Goal: Task Accomplishment & Management: Manage account settings

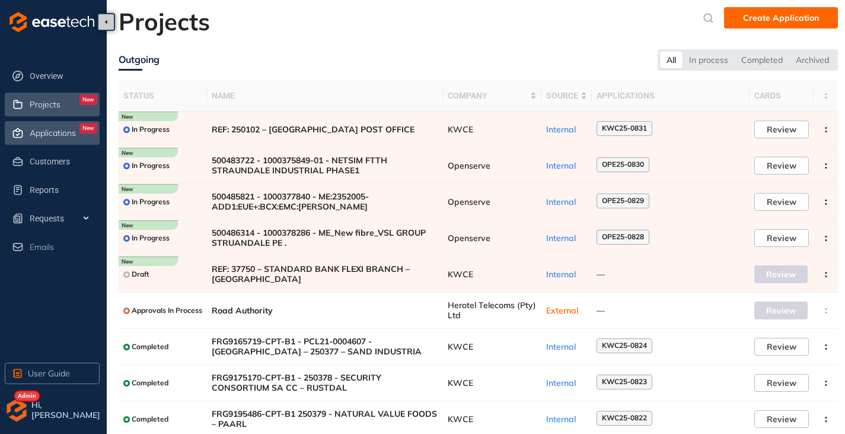
click at [44, 123] on div "Applications New" at bounding box center [64, 133] width 68 height 20
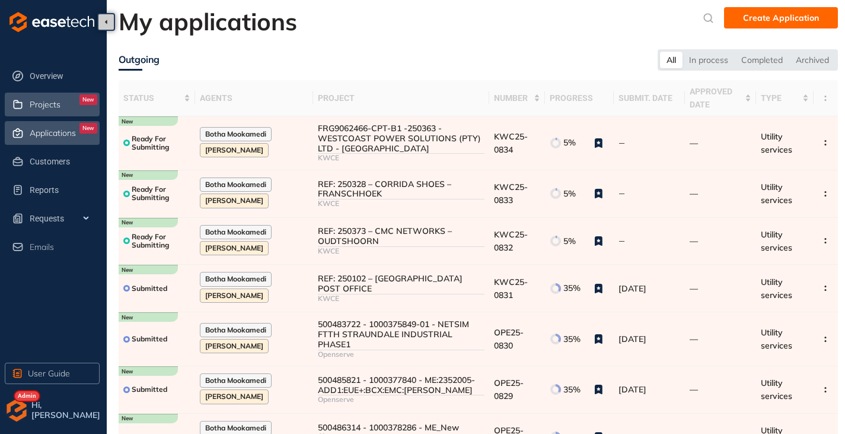
click at [43, 110] on div "Projects New" at bounding box center [64, 104] width 68 height 20
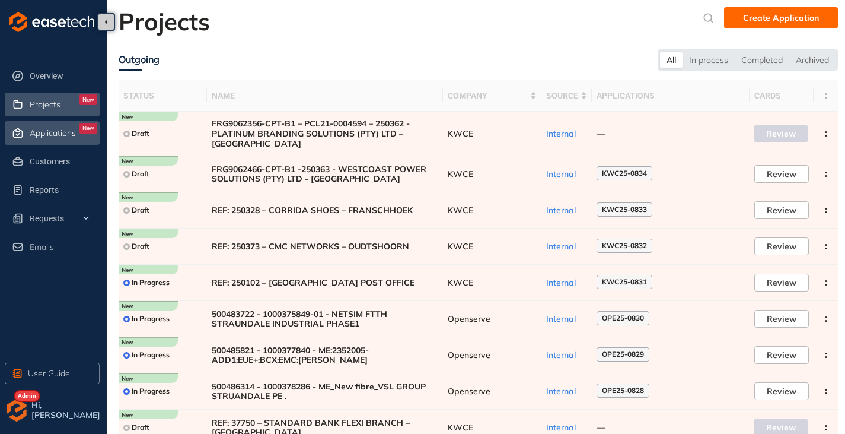
click at [36, 136] on span "Applications" at bounding box center [53, 133] width 46 height 10
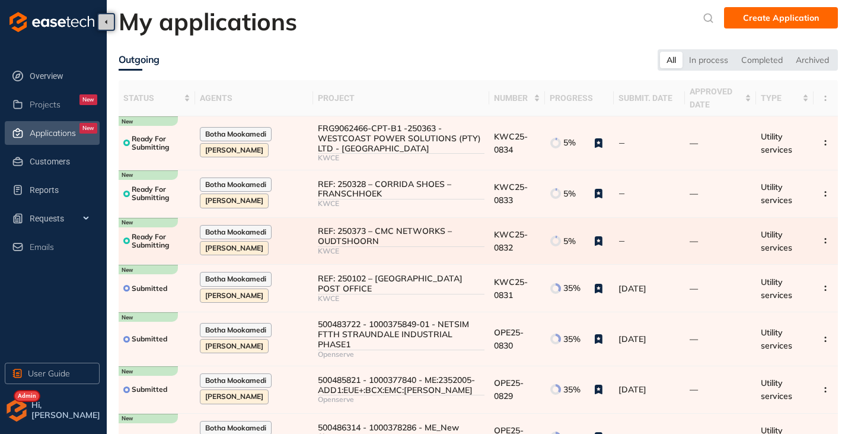
click at [343, 240] on div "REF: 250373 – CMC NETWORKS – OUDTSHOORN" at bounding box center [401, 236] width 166 height 20
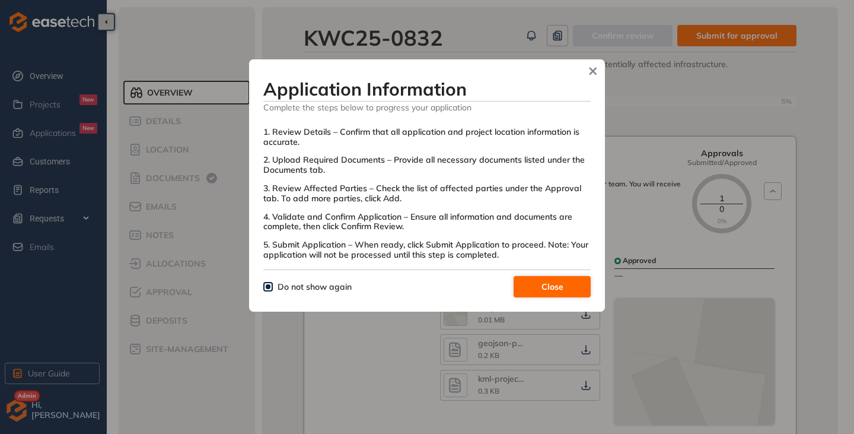
click at [542, 284] on span "Close" at bounding box center [553, 286] width 22 height 13
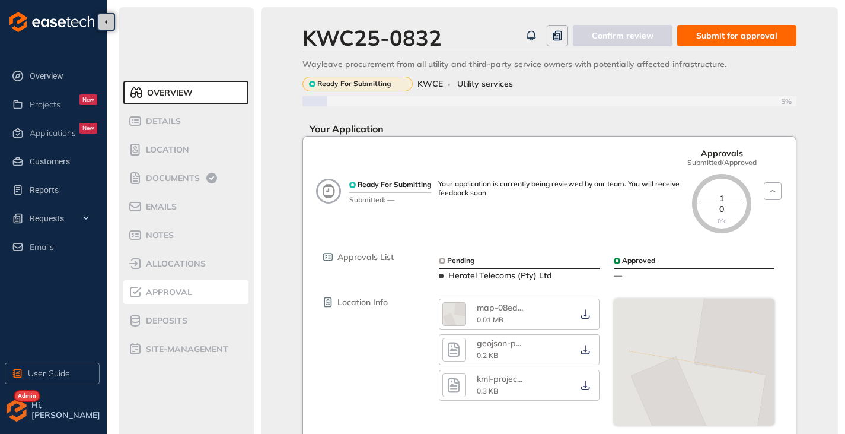
click at [198, 296] on div "Approval" at bounding box center [178, 292] width 101 height 14
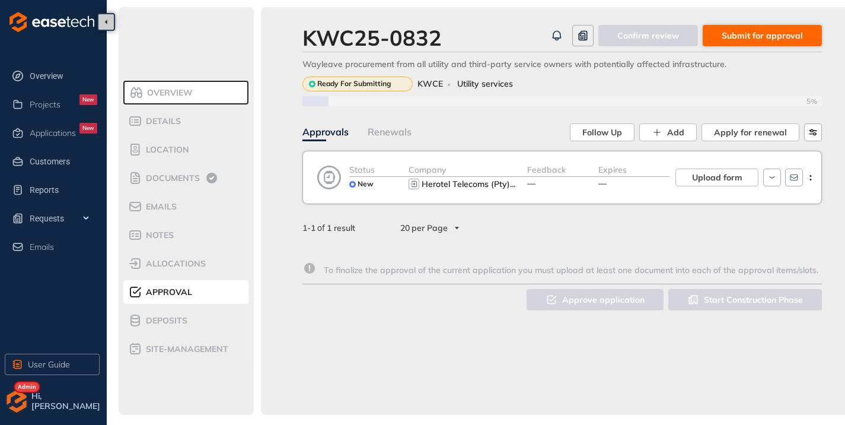
click at [757, 31] on span "Submit for approval" at bounding box center [762, 35] width 81 height 13
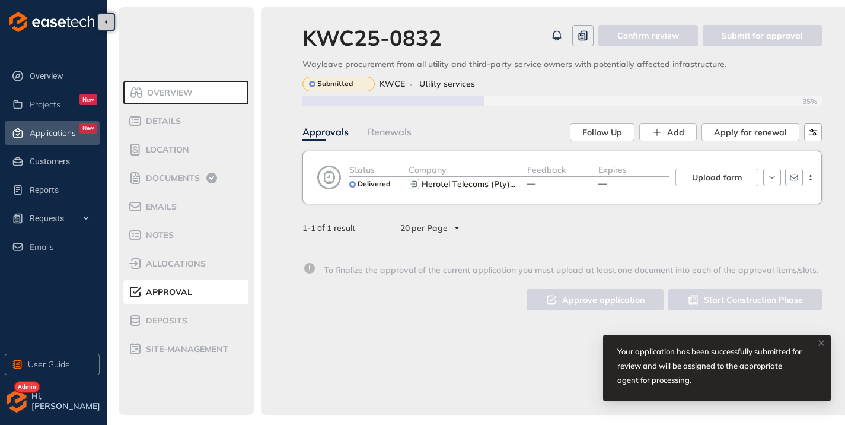
click at [74, 130] on span "Applications" at bounding box center [53, 133] width 46 height 10
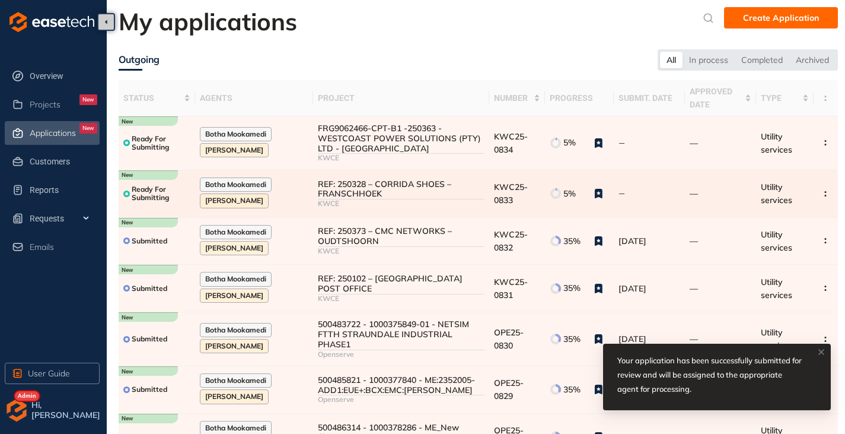
click at [371, 193] on div "REF: 250328 – CORRIDA SHOES – FRANSCHHOEK" at bounding box center [401, 189] width 166 height 20
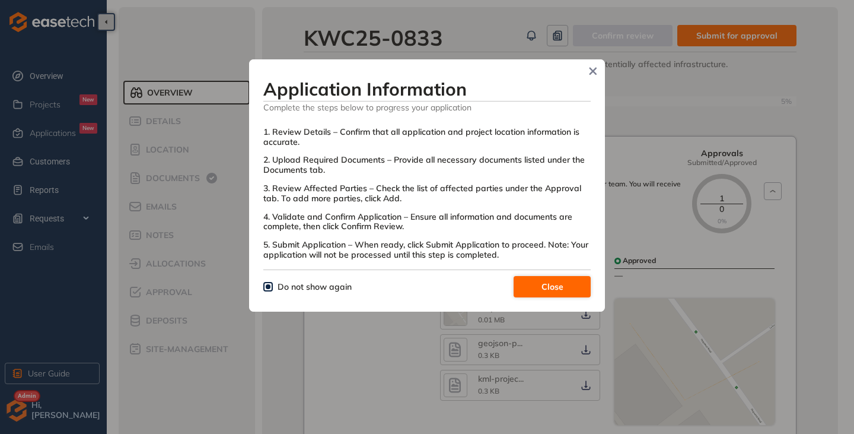
click at [539, 278] on button "Close" at bounding box center [552, 286] width 77 height 21
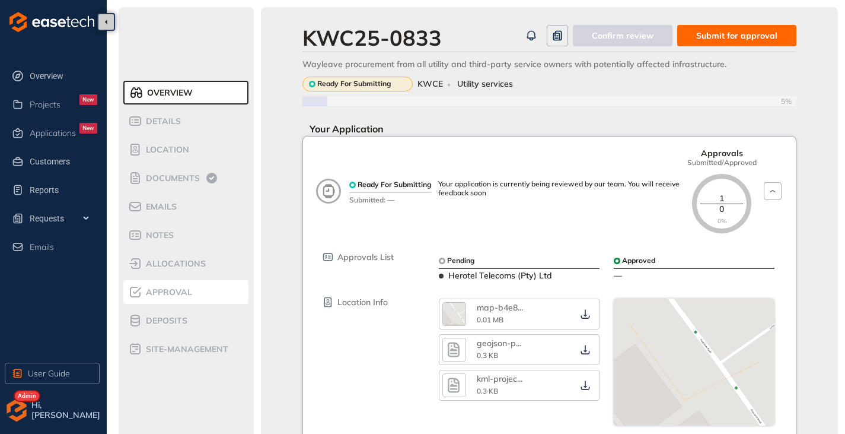
click at [158, 297] on span "Approval" at bounding box center [167, 292] width 50 height 10
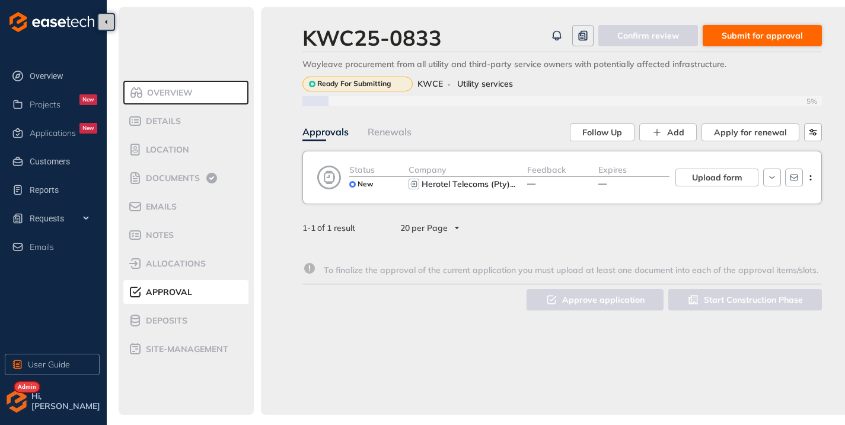
click at [773, 34] on span "Submit for approval" at bounding box center [762, 35] width 81 height 13
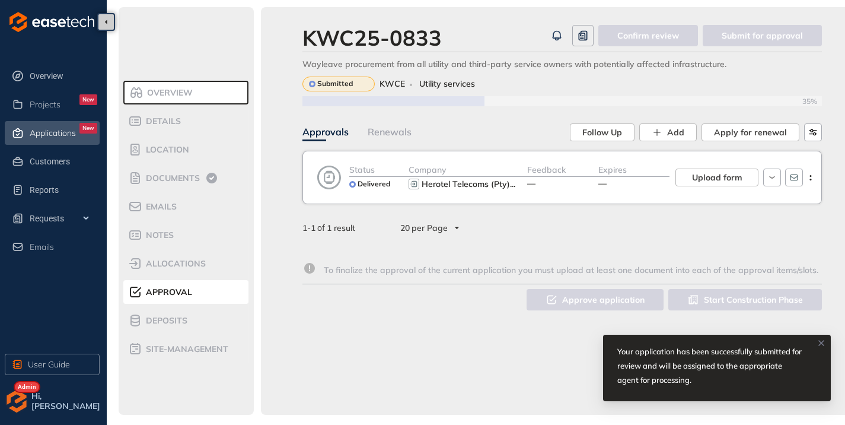
click at [57, 130] on span "Applications" at bounding box center [53, 133] width 46 height 10
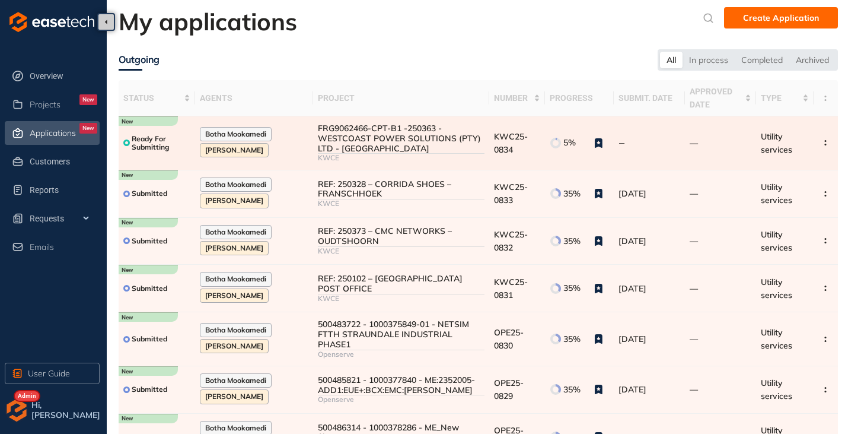
click at [326, 135] on div "FRG9062466-CPT-B1 -250363 - WESTCOAST POWER SOLUTIONS (PTY) LTD - [GEOGRAPHIC_D…" at bounding box center [401, 138] width 166 height 30
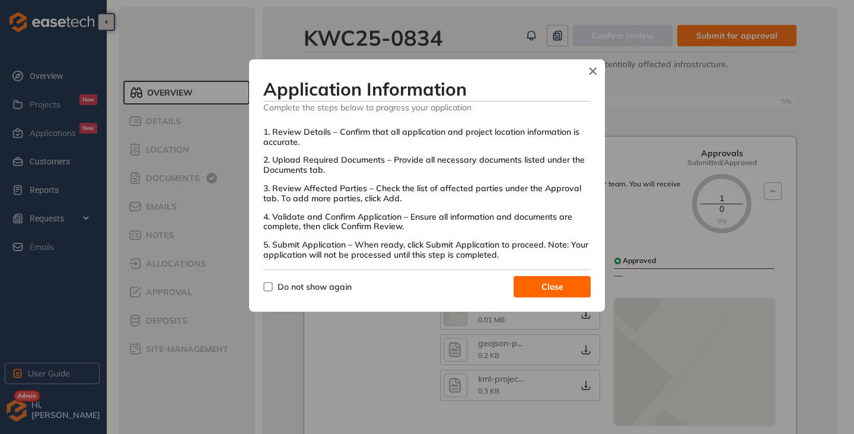
click at [273, 284] on span "Do not show again" at bounding box center [315, 286] width 84 height 13
click at [520, 285] on button "Close" at bounding box center [552, 286] width 77 height 21
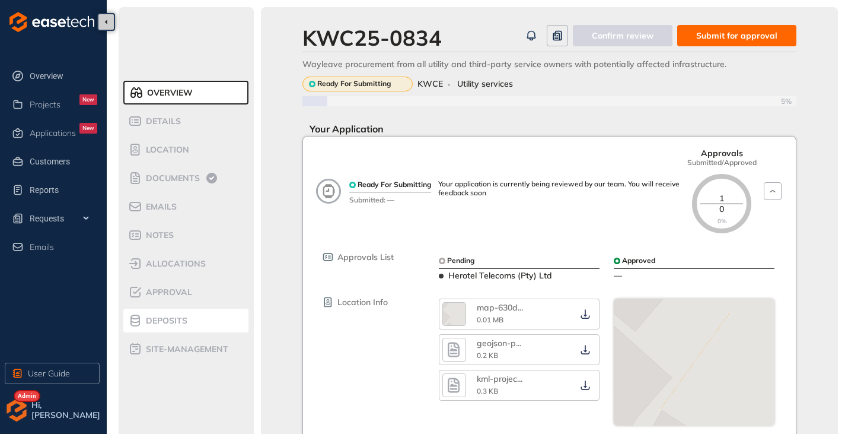
click at [183, 313] on div "Deposits" at bounding box center [178, 320] width 101 height 14
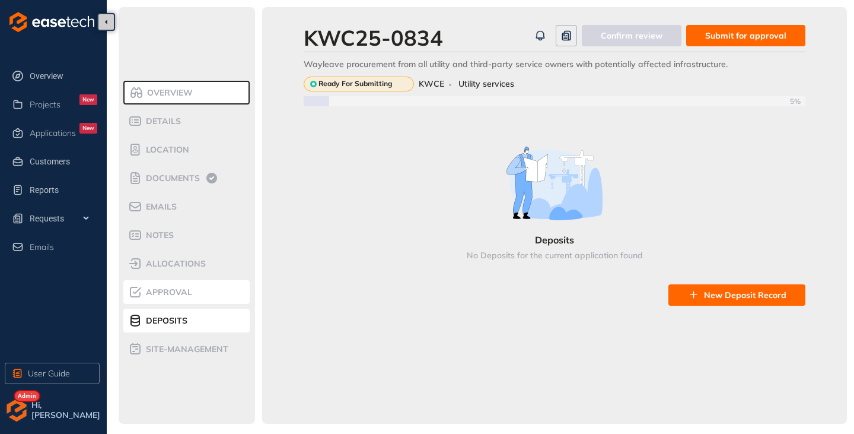
click at [173, 286] on div "Approval" at bounding box center [178, 292] width 101 height 14
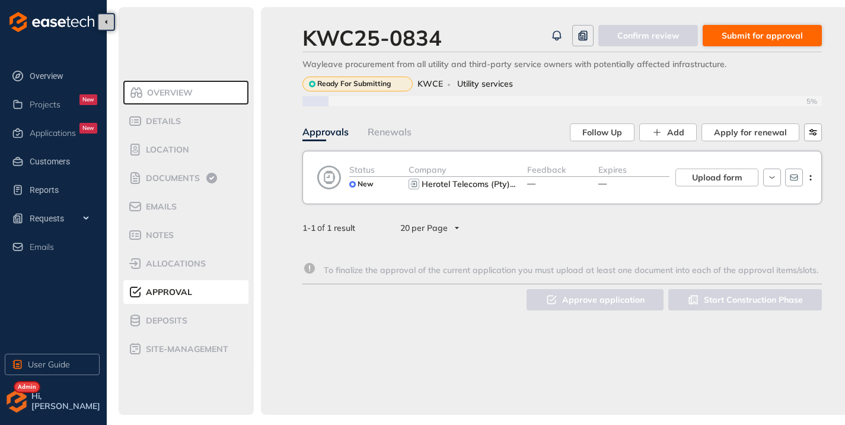
click at [760, 39] on span "Submit for approval" at bounding box center [762, 35] width 81 height 13
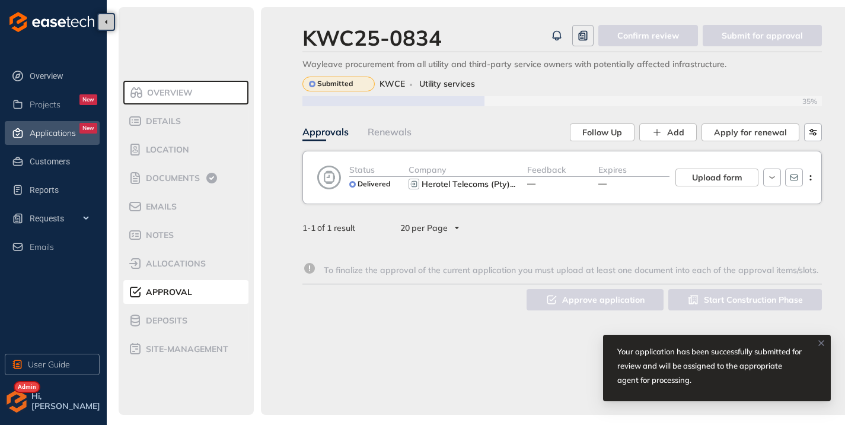
click at [47, 130] on span "Applications" at bounding box center [53, 133] width 46 height 10
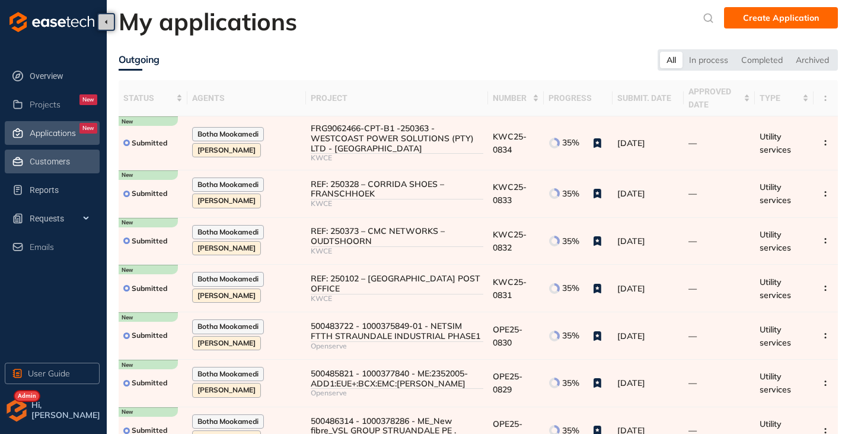
click at [63, 153] on span "Customers" at bounding box center [64, 161] width 68 height 24
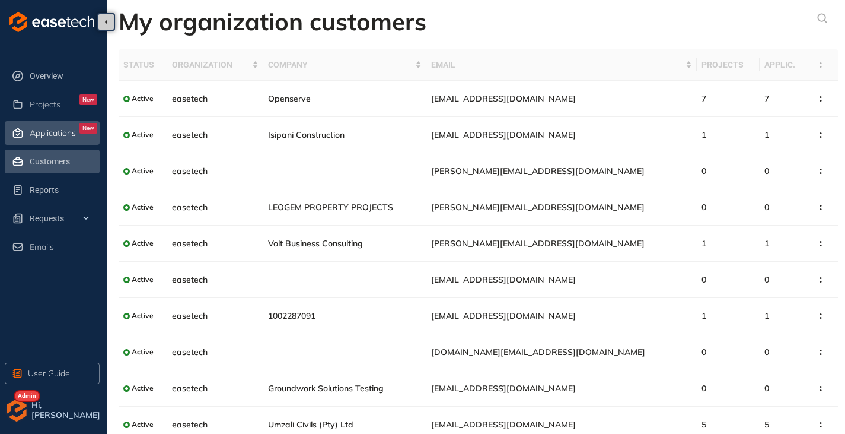
click at [59, 128] on span "Applications" at bounding box center [53, 133] width 46 height 10
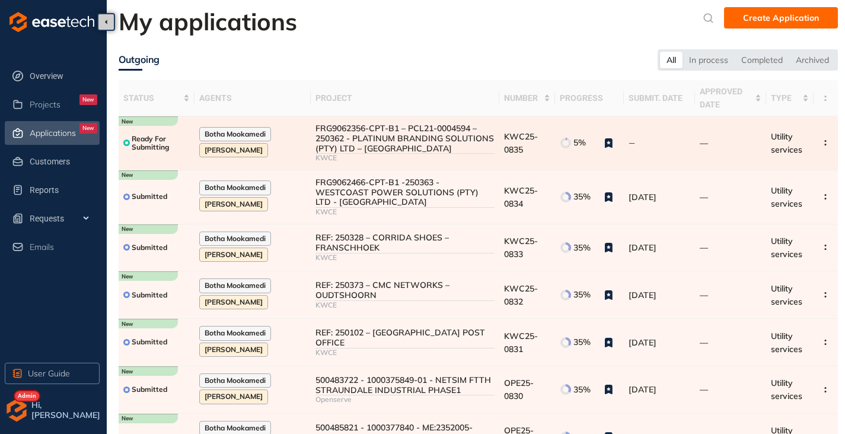
click at [423, 139] on div "FRG9062356-CPT-B1 – PCL21-0004594 – 250362 - PLATINUM BRANDING SOLUTIONS (PTY) …" at bounding box center [405, 138] width 179 height 30
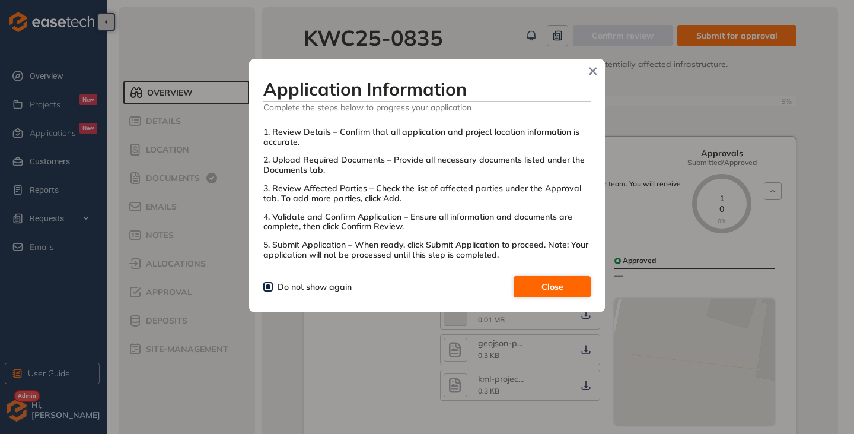
click at [580, 288] on button "Close" at bounding box center [552, 286] width 77 height 21
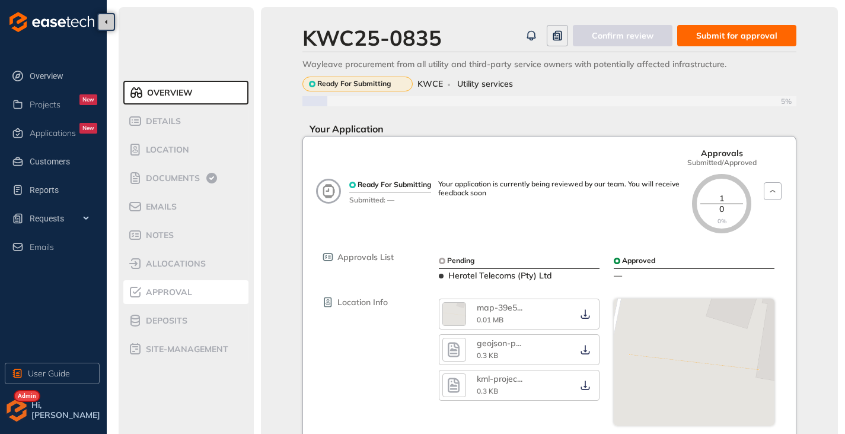
click at [184, 285] on div "Approval" at bounding box center [178, 292] width 101 height 14
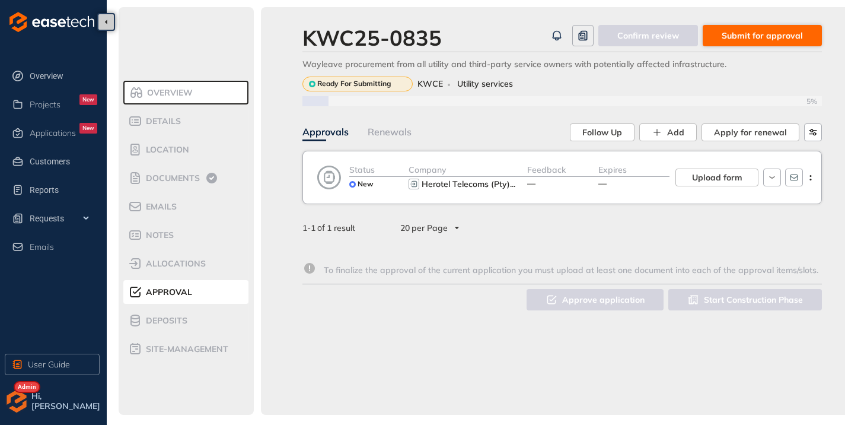
click at [746, 34] on span "Submit for approval" at bounding box center [762, 35] width 81 height 13
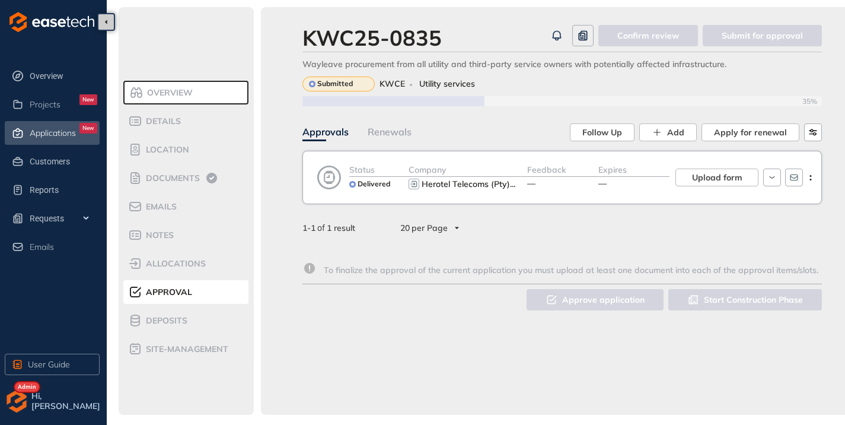
click at [47, 129] on span "Applications" at bounding box center [53, 133] width 46 height 10
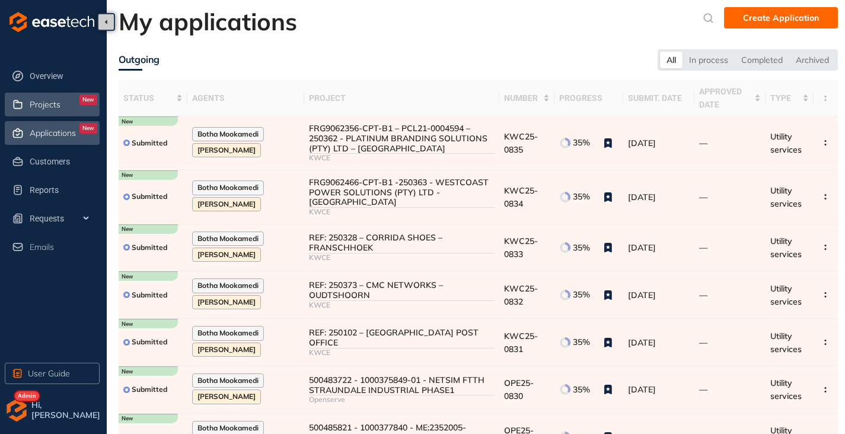
click at [47, 101] on span "Projects" at bounding box center [45, 105] width 31 height 10
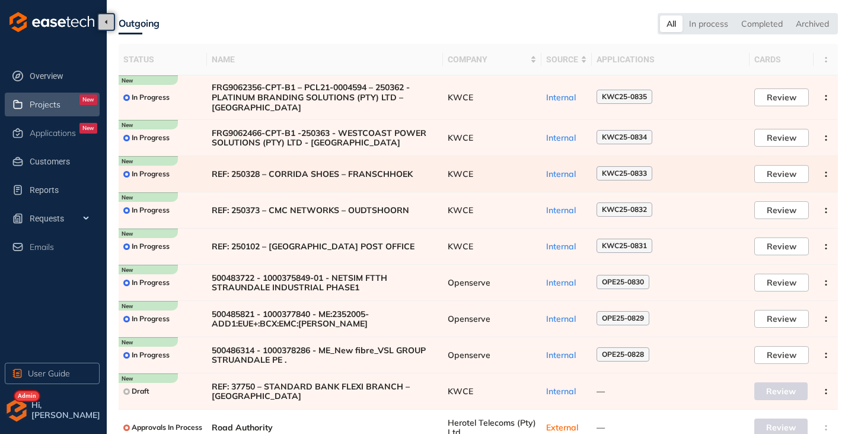
scroll to position [59, 0]
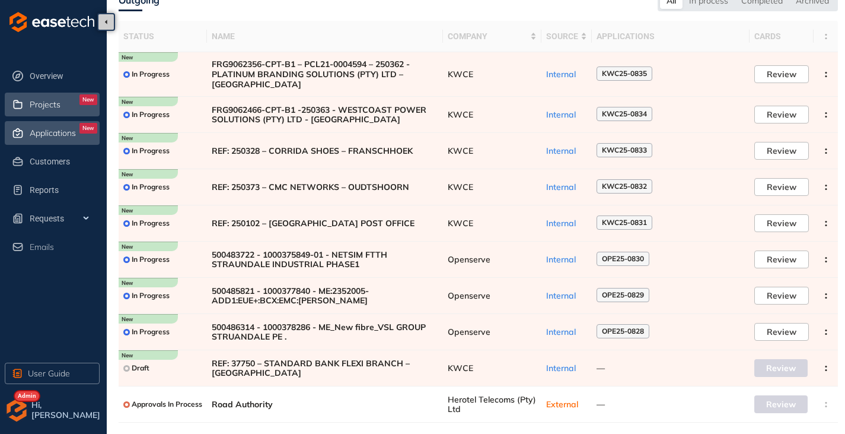
click at [37, 141] on div "Applications New" at bounding box center [64, 133] width 68 height 20
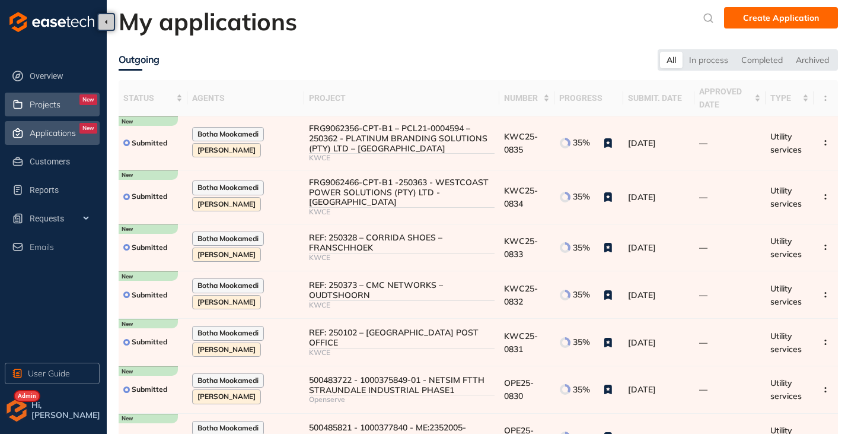
click at [43, 111] on div "Projects New" at bounding box center [64, 104] width 68 height 20
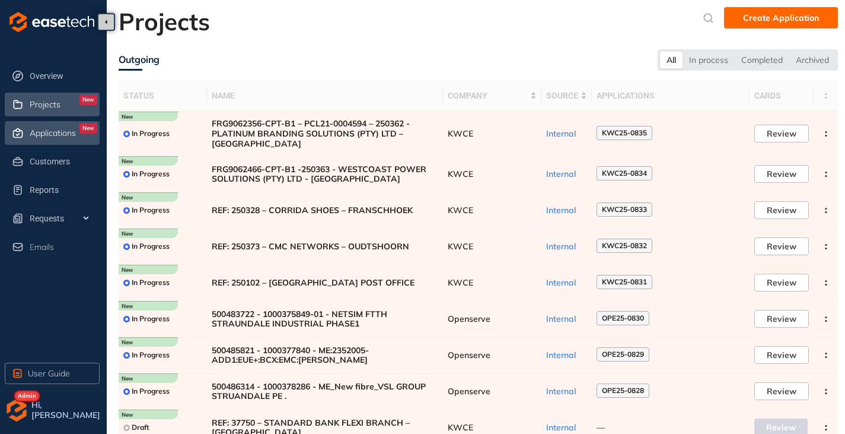
click at [37, 135] on span "Applications" at bounding box center [53, 133] width 46 height 10
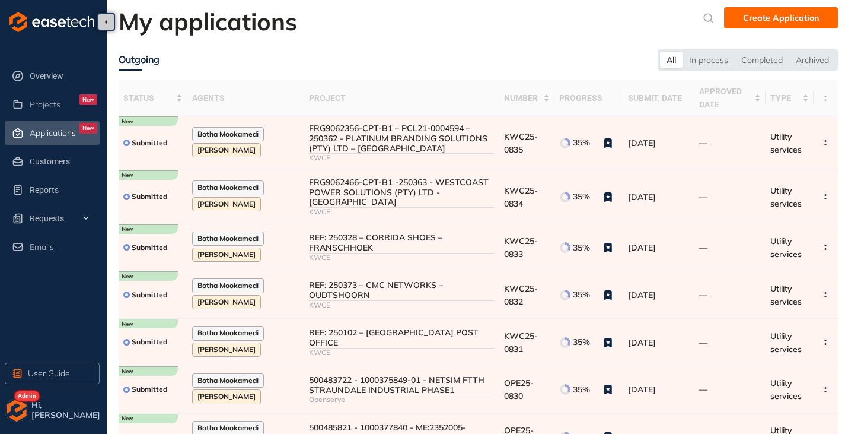
click at [11, 410] on img "button" at bounding box center [17, 410] width 24 height 24
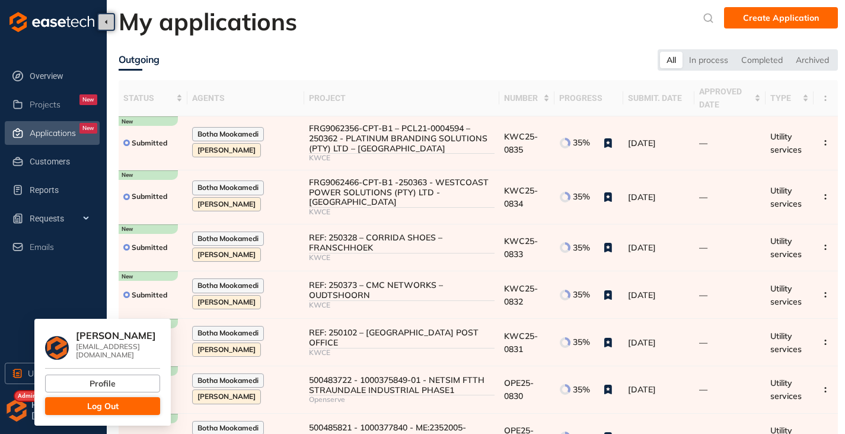
click at [59, 402] on button "Log Out" at bounding box center [102, 406] width 115 height 18
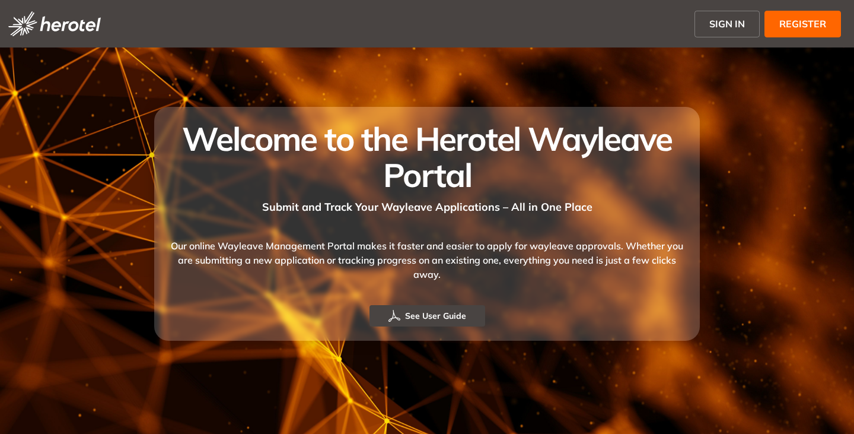
click at [717, 22] on span "SIGN IN" at bounding box center [727, 24] width 36 height 14
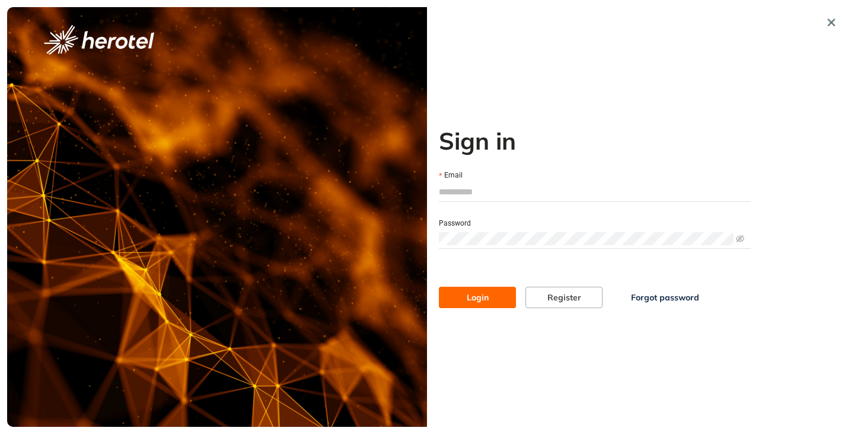
click at [504, 187] on input "Email" at bounding box center [595, 192] width 312 height 18
type input "**********"
click at [484, 295] on span "Login" at bounding box center [478, 297] width 22 height 13
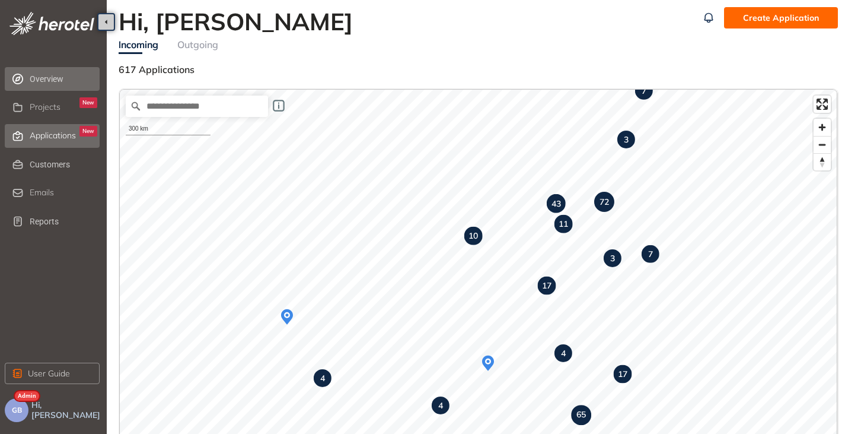
click at [31, 140] on span "Applications" at bounding box center [53, 135] width 46 height 10
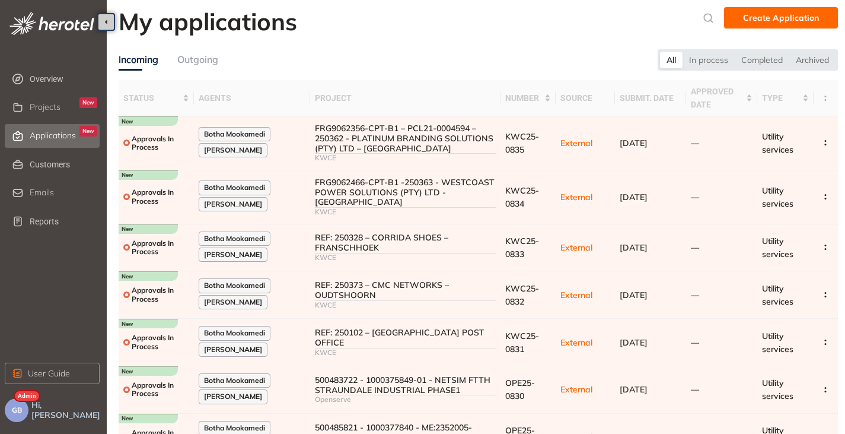
click at [40, 208] on ul "Overview Projects New Applications New Customers Emails Reports" at bounding box center [56, 150] width 102 height 171
click at [38, 216] on span "Reports" at bounding box center [64, 221] width 68 height 24
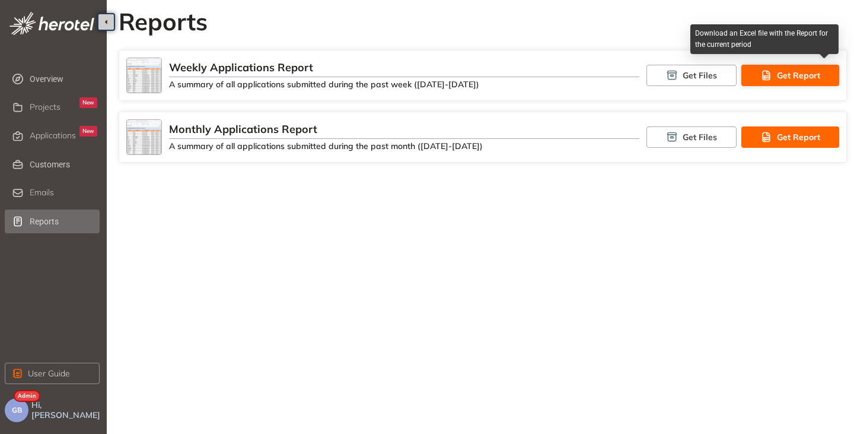
click at [787, 74] on span "Get Report" at bounding box center [798, 75] width 43 height 13
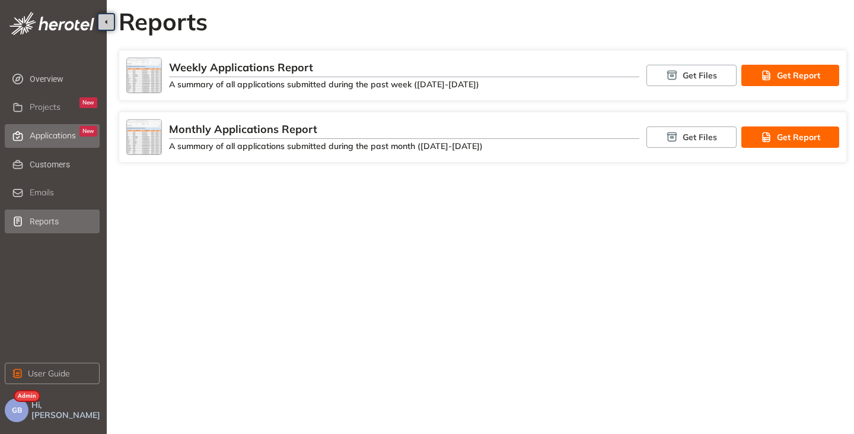
click at [30, 131] on span "Applications" at bounding box center [53, 135] width 46 height 10
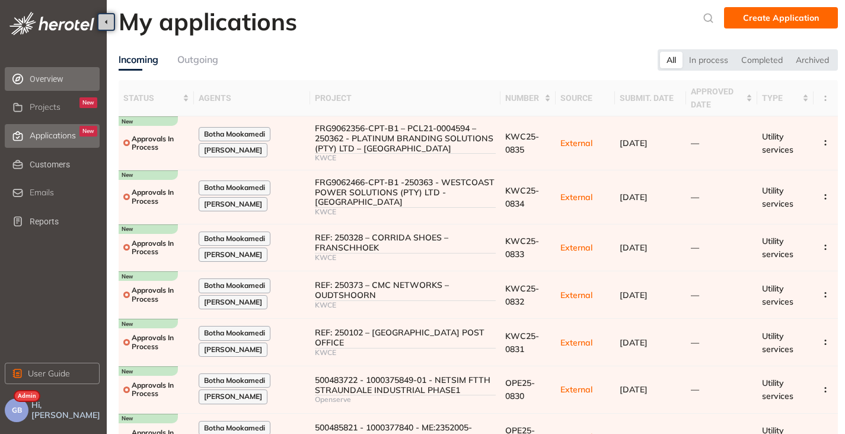
click at [57, 75] on span "Overview" at bounding box center [64, 79] width 68 height 24
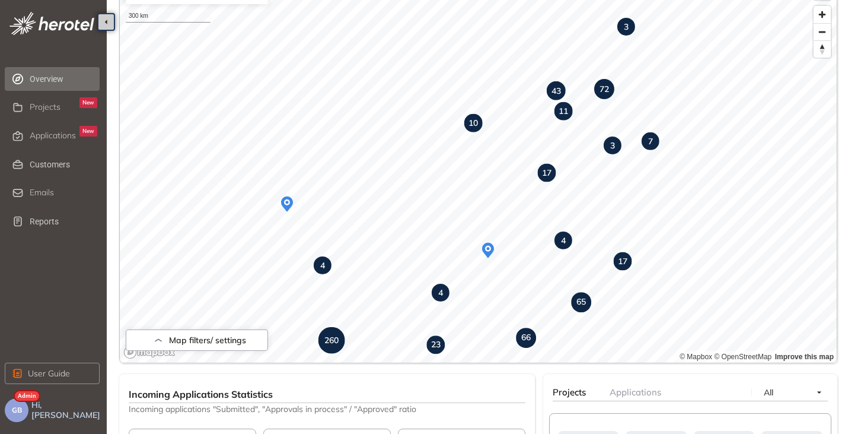
scroll to position [119, 0]
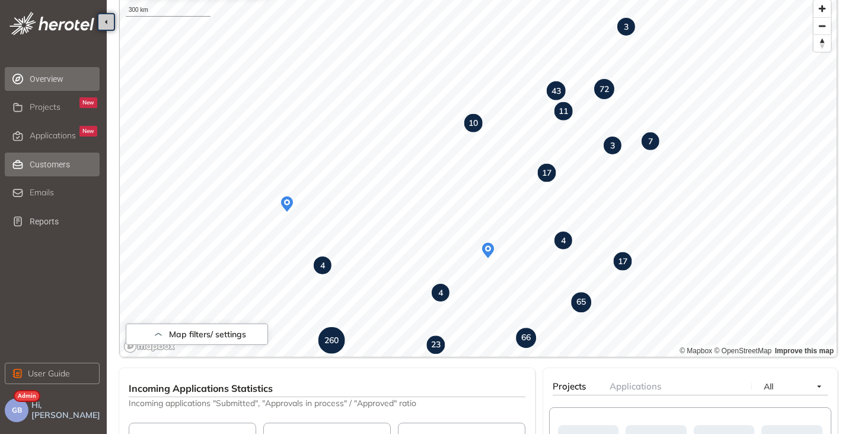
click at [50, 164] on span "Customers" at bounding box center [64, 164] width 68 height 24
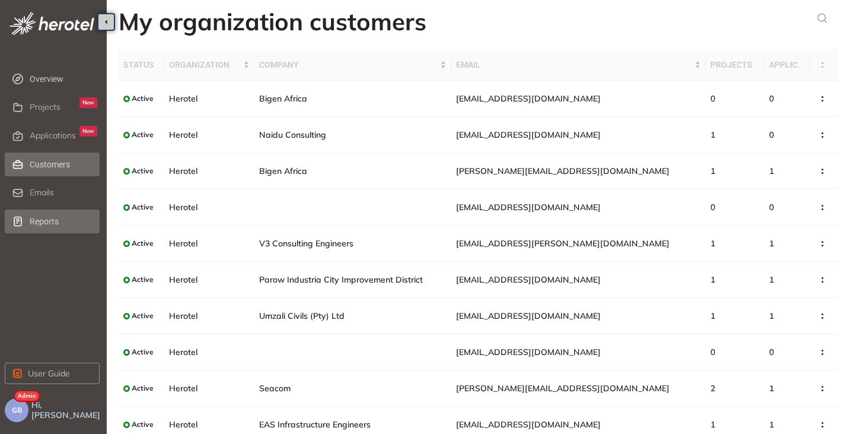
click at [49, 219] on span "Reports" at bounding box center [64, 221] width 68 height 24
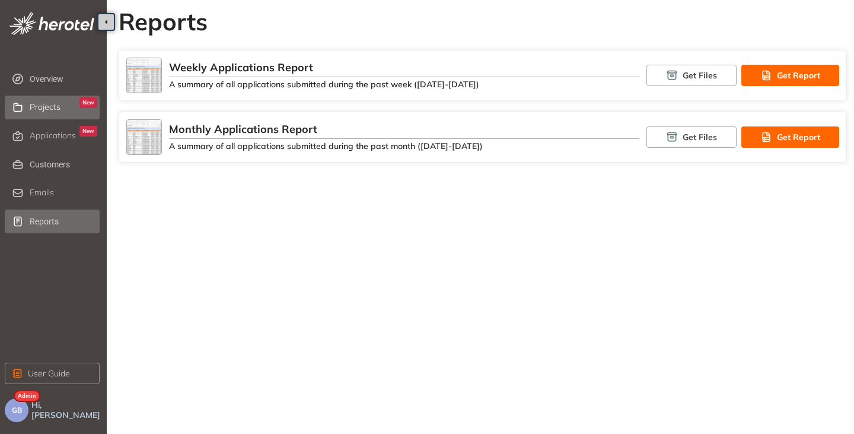
click at [51, 109] on span "Projects" at bounding box center [45, 107] width 31 height 10
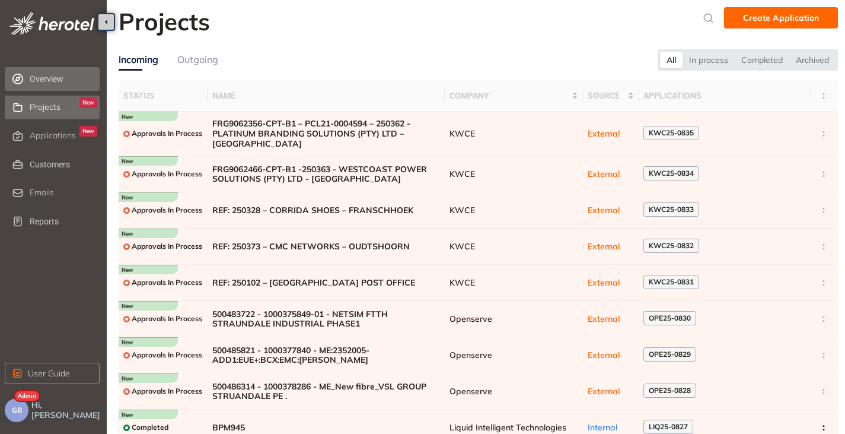
click at [49, 78] on span "Overview" at bounding box center [64, 79] width 68 height 24
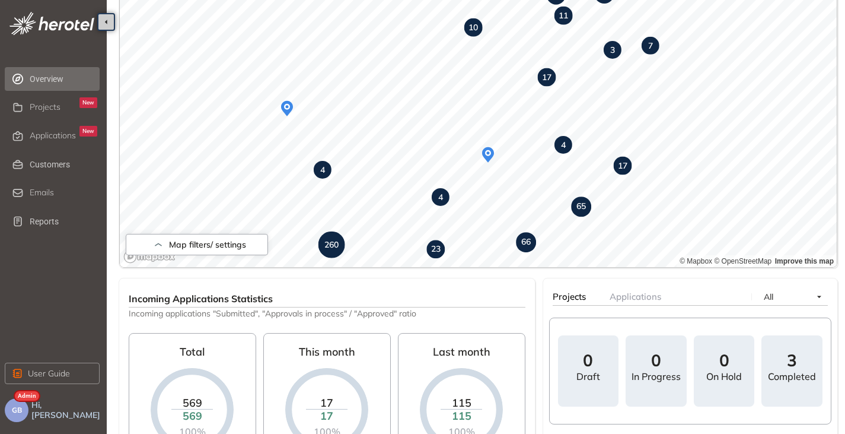
scroll to position [297, 0]
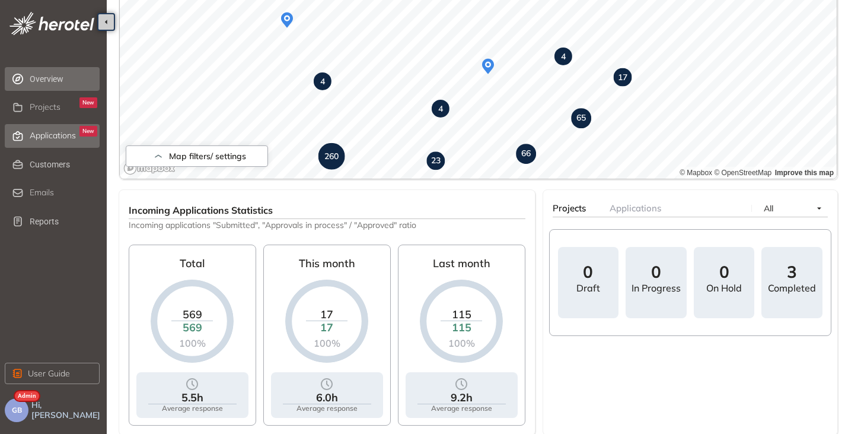
click at [55, 135] on span "Applications" at bounding box center [53, 135] width 46 height 10
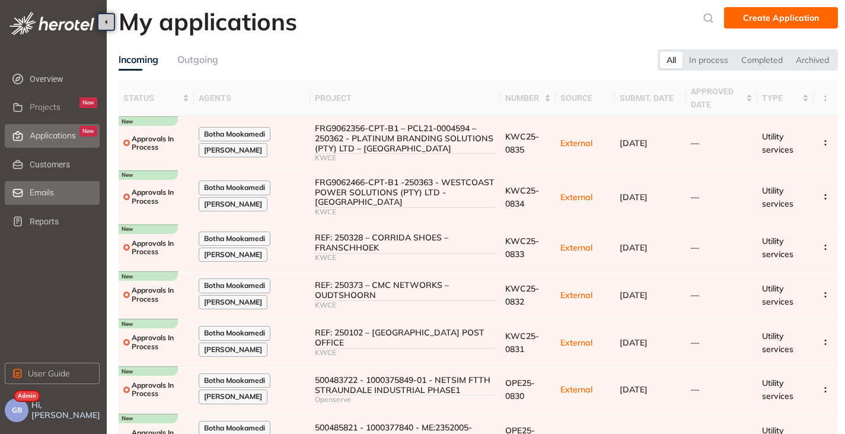
click at [42, 190] on span "Emails" at bounding box center [42, 192] width 24 height 10
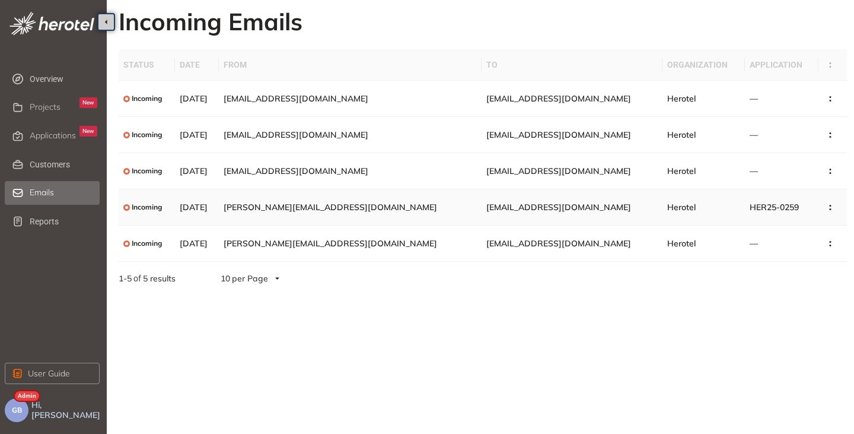
click at [377, 209] on span "gareth@groundworksolutions.co.za" at bounding box center [331, 207] width 214 height 11
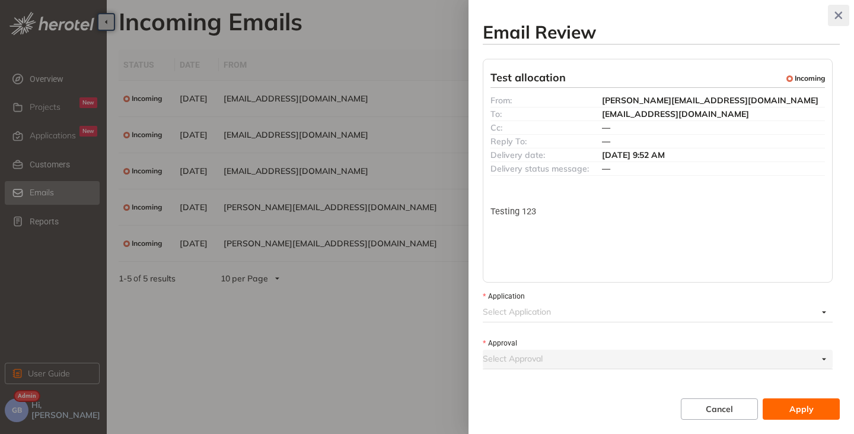
click at [842, 17] on icon "button" at bounding box center [839, 16] width 8 height 8
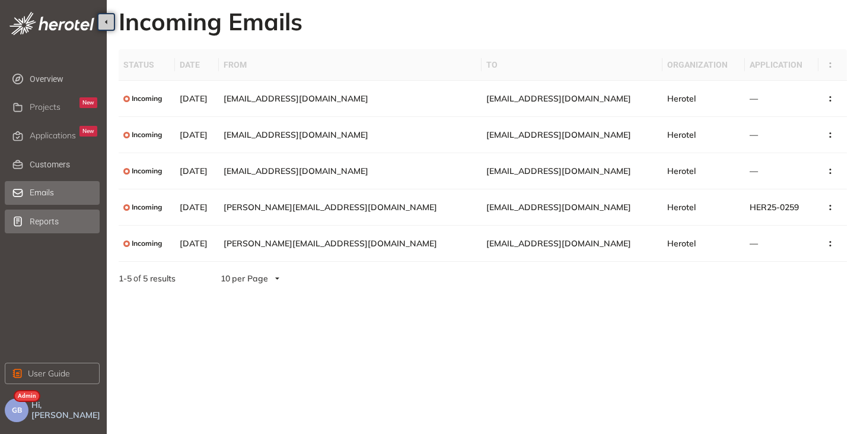
click at [47, 225] on span "Reports" at bounding box center [64, 221] width 68 height 24
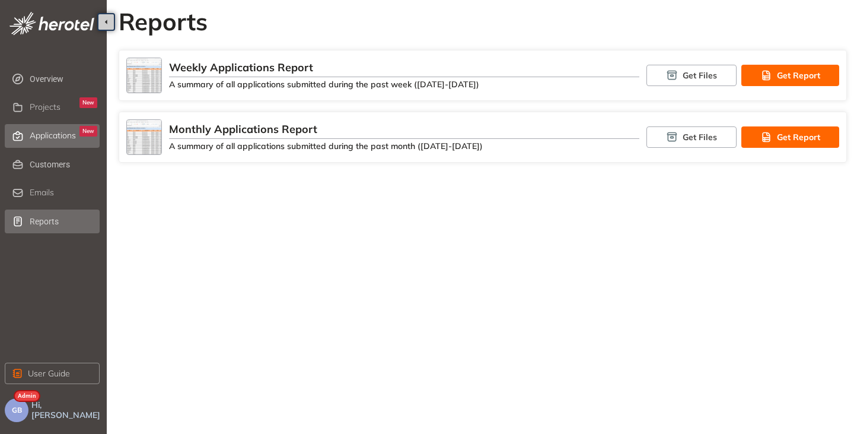
click at [46, 138] on span "Applications" at bounding box center [53, 135] width 46 height 10
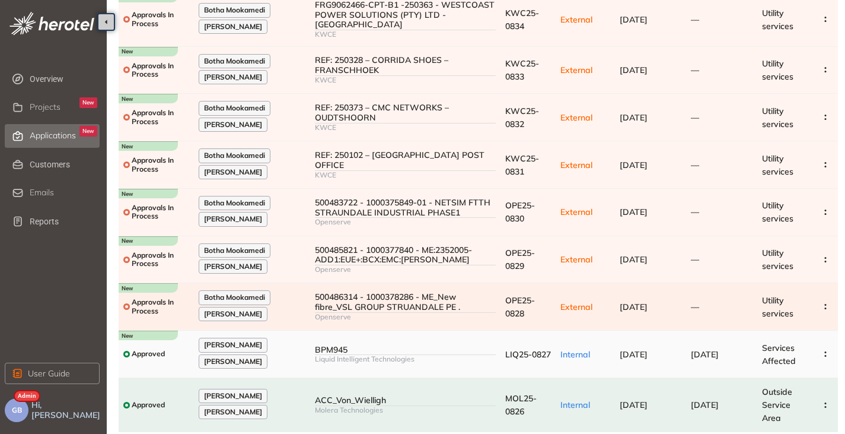
scroll to position [178, 0]
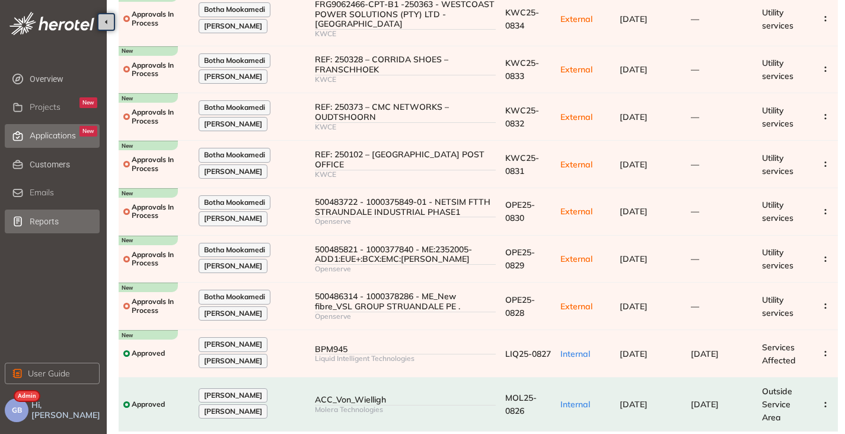
click at [55, 228] on span "Reports" at bounding box center [64, 221] width 68 height 24
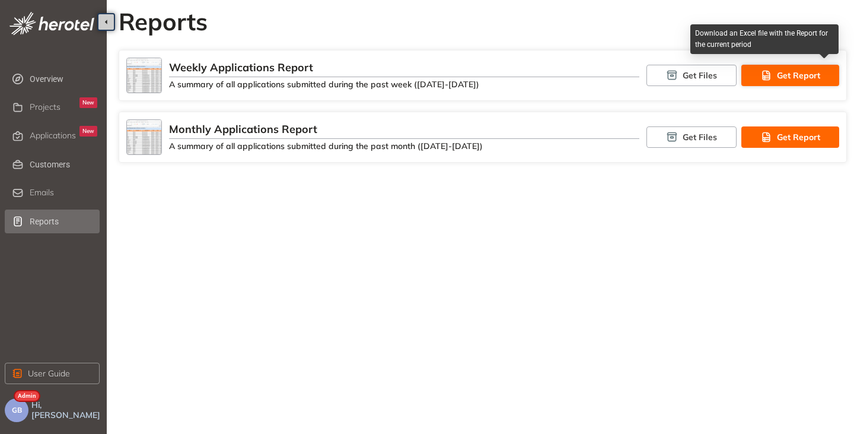
click at [781, 79] on span "Get Report" at bounding box center [798, 75] width 43 height 13
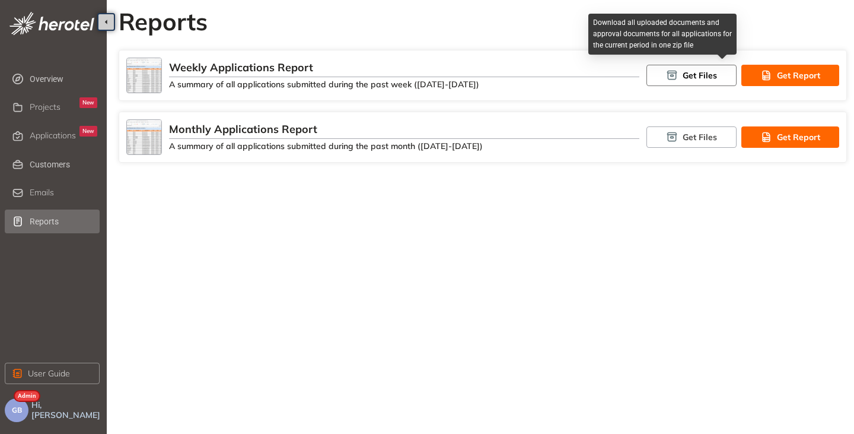
click at [682, 76] on button "Get Files" at bounding box center [692, 75] width 90 height 21
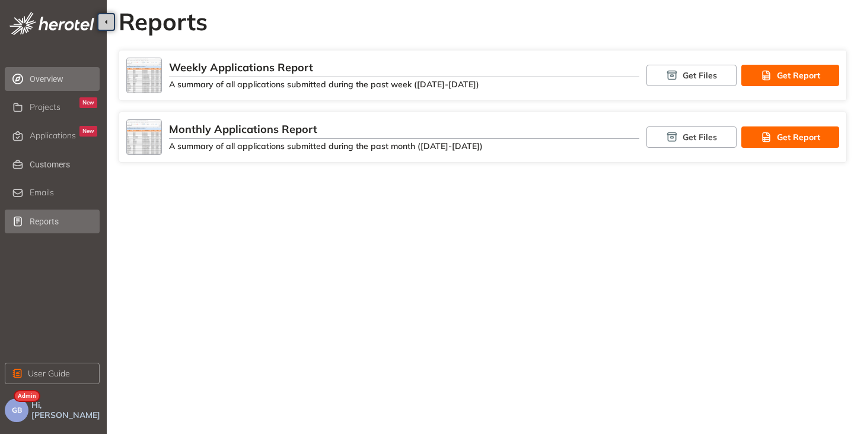
click at [62, 79] on span "Overview" at bounding box center [64, 79] width 68 height 24
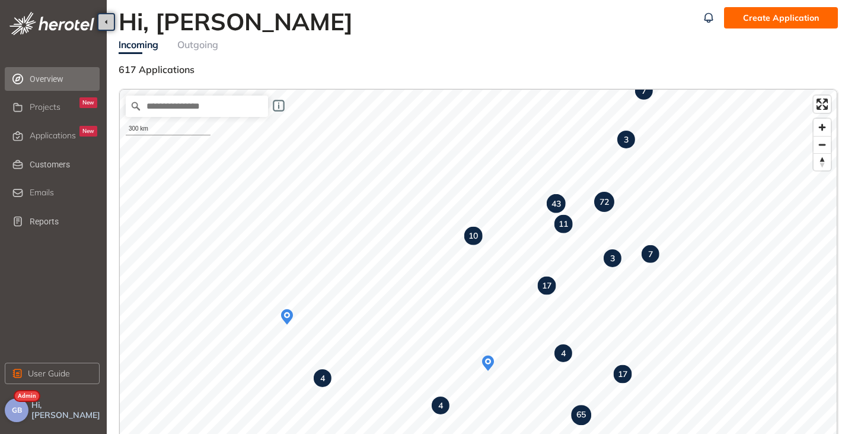
click at [26, 413] on button "GB" at bounding box center [17, 410] width 24 height 24
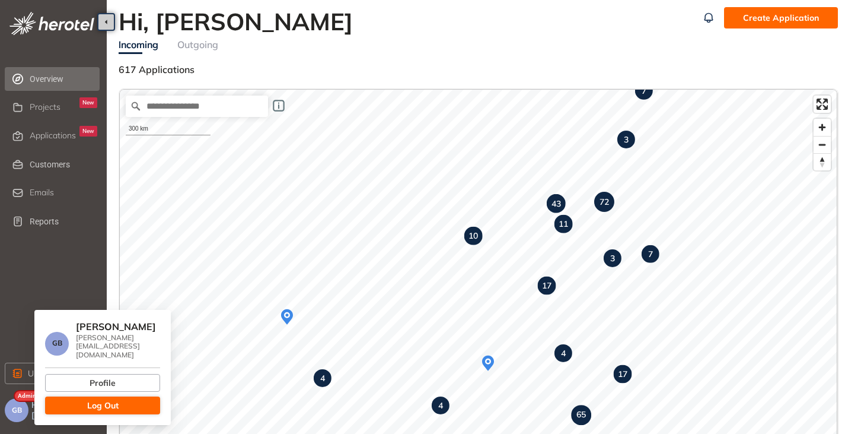
click at [84, 400] on button "Log Out" at bounding box center [102, 405] width 115 height 18
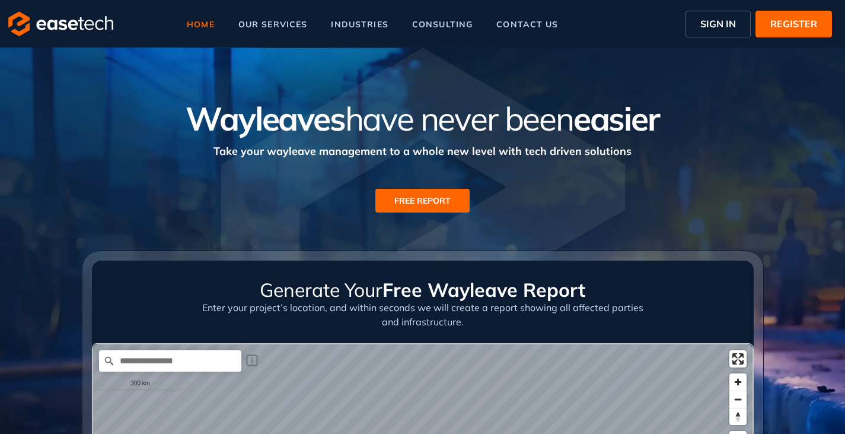
click at [702, 23] on span "SIGN IN" at bounding box center [719, 24] width 36 height 14
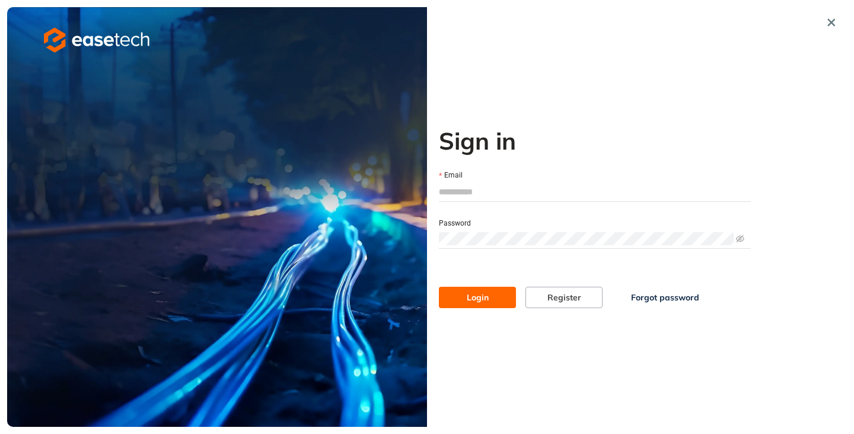
click at [477, 198] on input "Email" at bounding box center [595, 192] width 312 height 18
type input "**********"
click at [473, 294] on span "Login" at bounding box center [478, 297] width 22 height 13
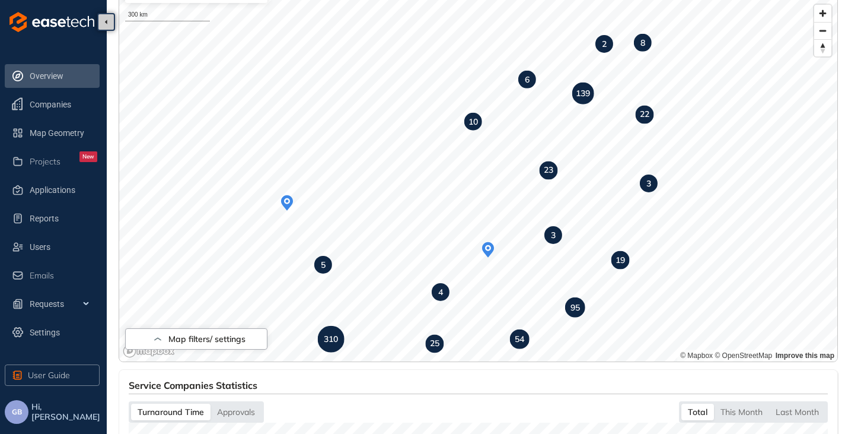
scroll to position [44, 0]
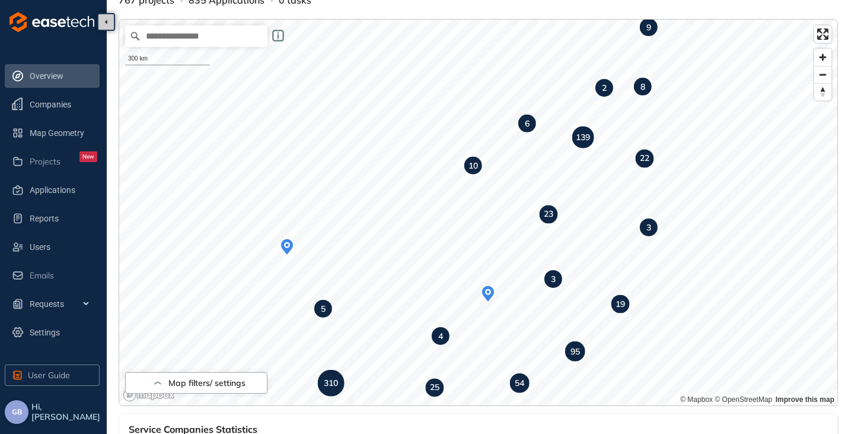
click at [10, 408] on button "GB" at bounding box center [17, 412] width 24 height 24
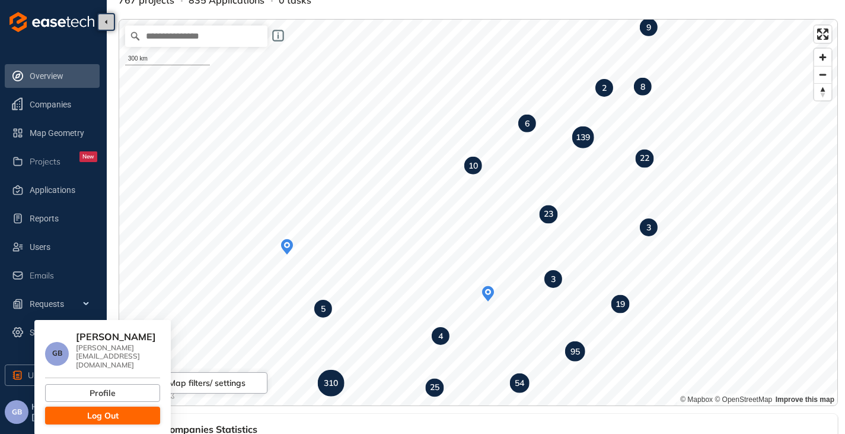
click at [95, 406] on button "Log Out" at bounding box center [102, 415] width 115 height 18
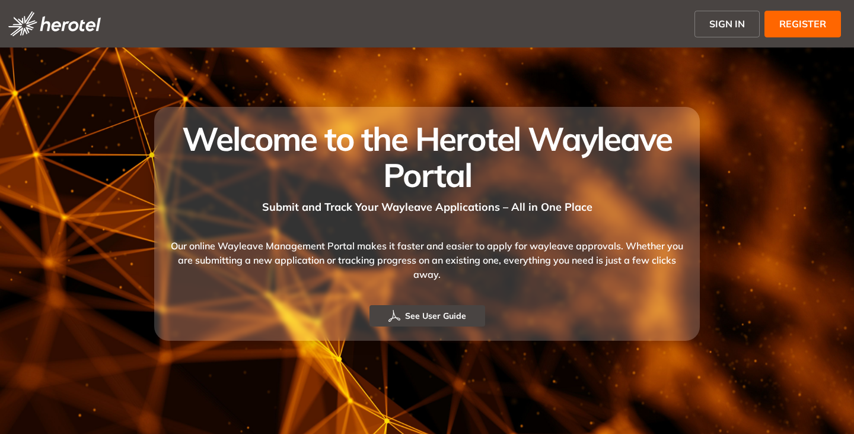
click at [720, 23] on span "SIGN IN" at bounding box center [727, 24] width 36 height 14
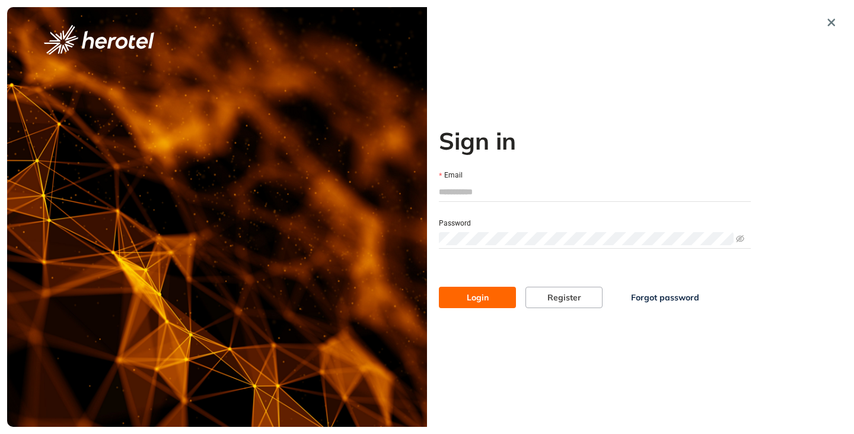
click at [487, 190] on input "Email" at bounding box center [595, 192] width 312 height 18
type input "**********"
click at [439, 286] on button "Login" at bounding box center [477, 296] width 77 height 21
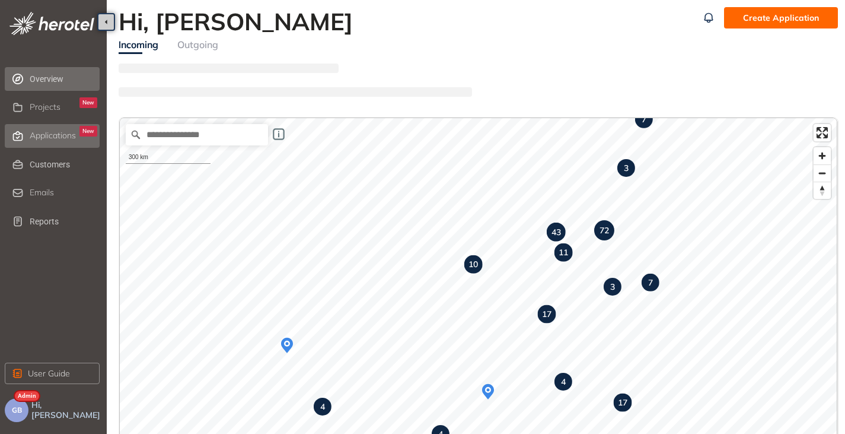
click at [29, 127] on li "Applications New" at bounding box center [52, 136] width 95 height 24
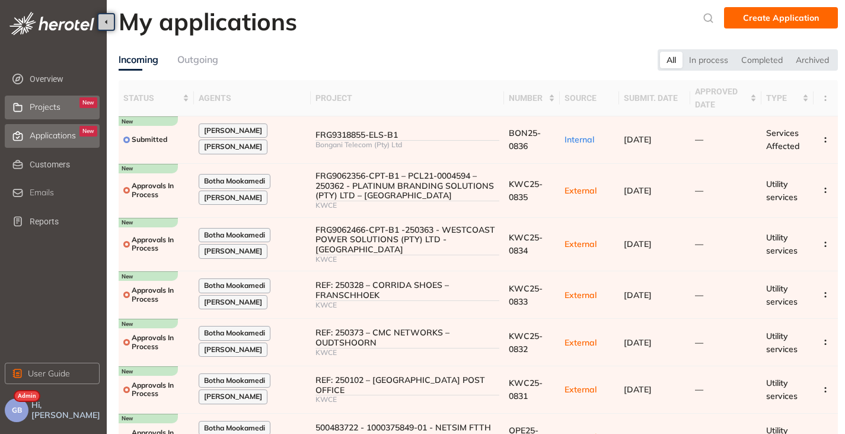
click at [58, 108] on span "Projects" at bounding box center [45, 107] width 31 height 10
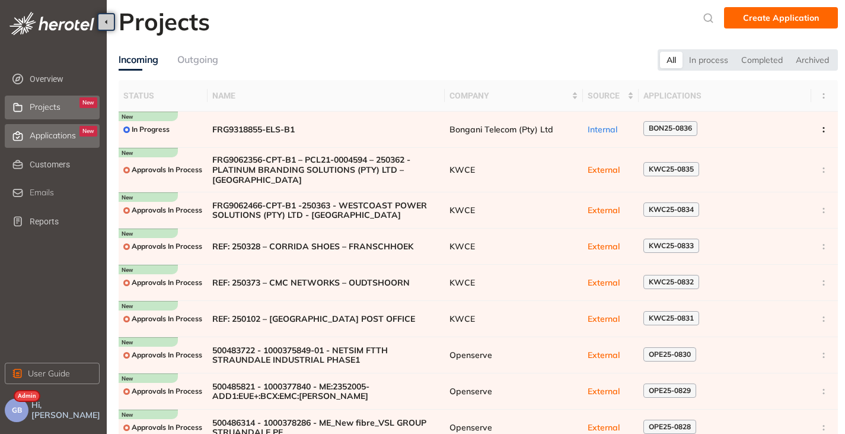
click at [52, 135] on span "Applications" at bounding box center [53, 135] width 46 height 10
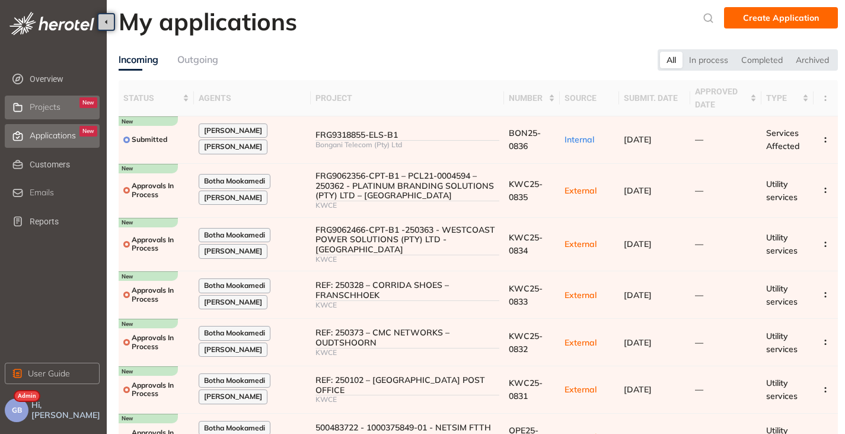
click at [19, 106] on icon at bounding box center [18, 107] width 12 height 9
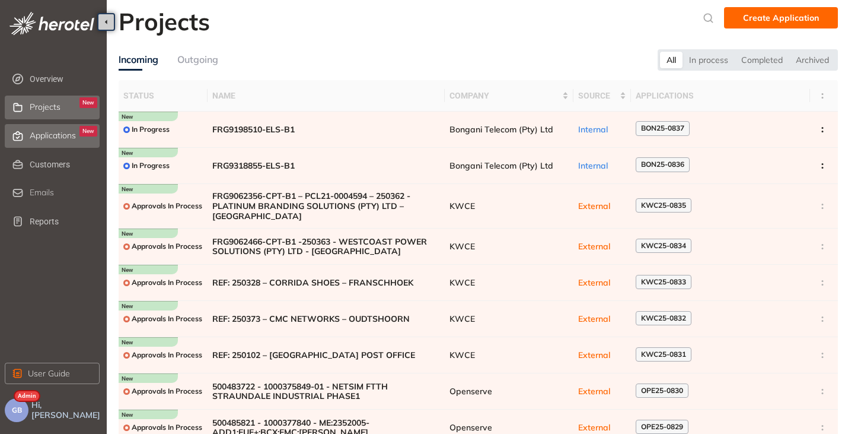
click at [36, 138] on span "Applications" at bounding box center [53, 135] width 46 height 10
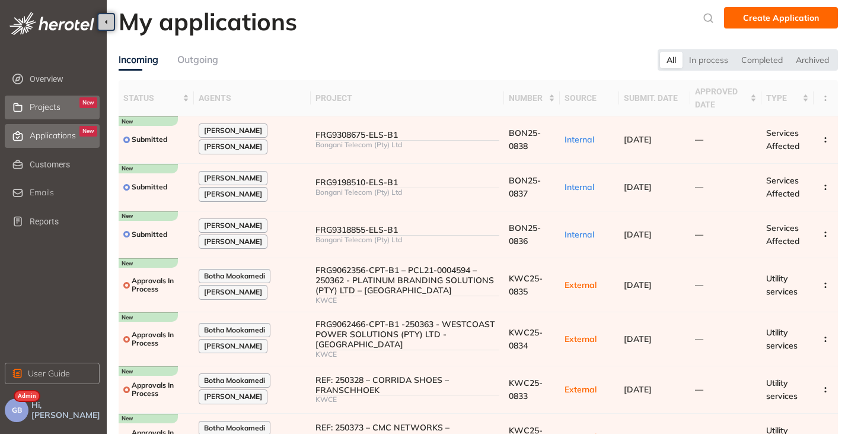
click at [49, 109] on span "Projects" at bounding box center [45, 107] width 31 height 10
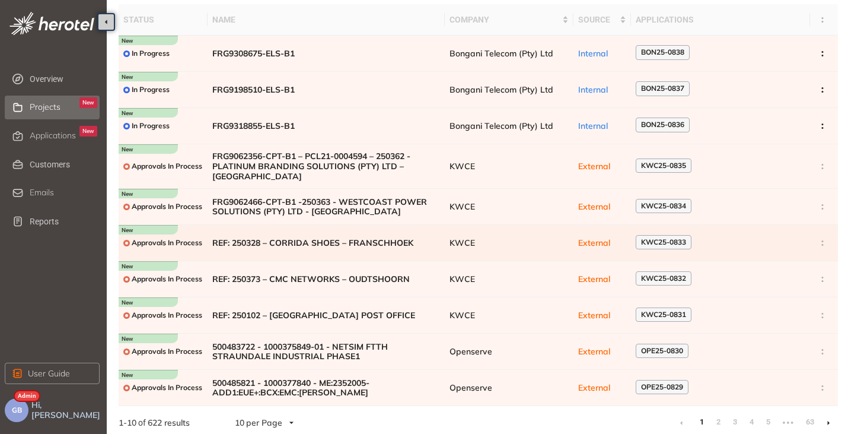
scroll to position [81, 0]
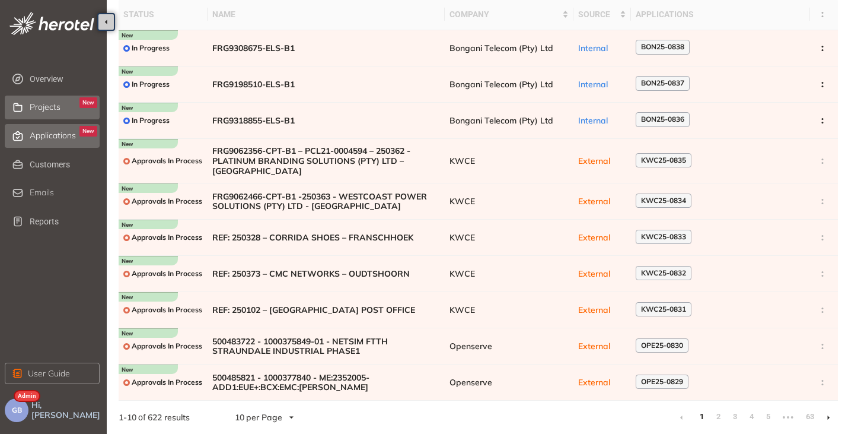
click at [39, 136] on span "Applications" at bounding box center [53, 135] width 46 height 10
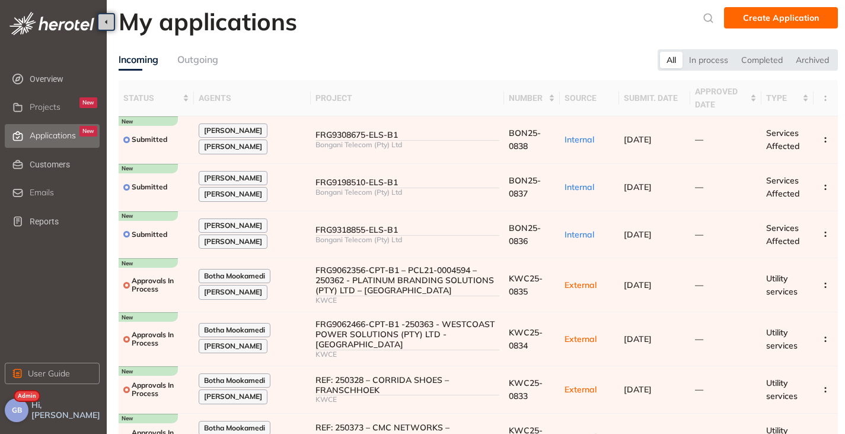
click at [23, 412] on button "GB" at bounding box center [17, 410] width 24 height 24
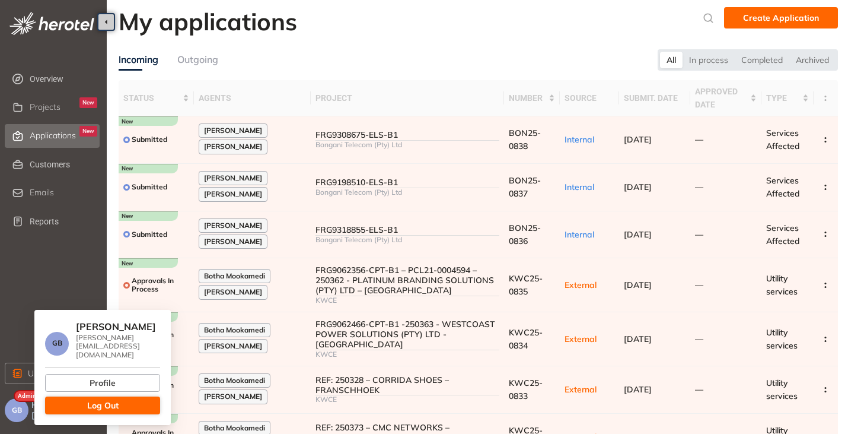
click at [71, 399] on button "Log Out" at bounding box center [102, 405] width 115 height 18
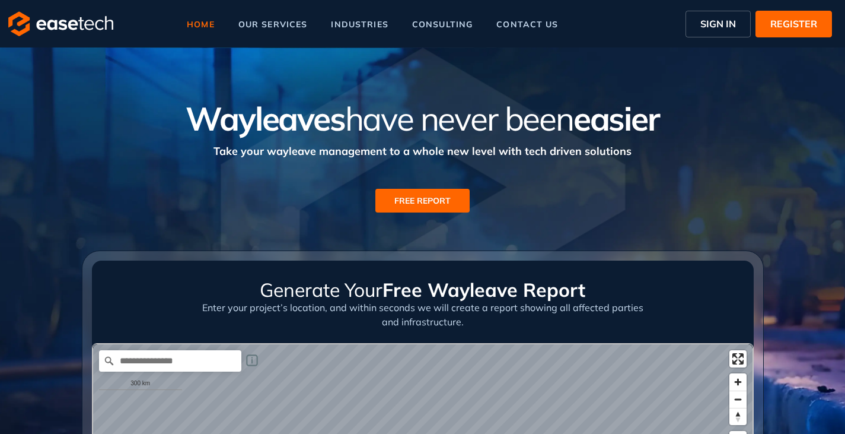
click at [725, 27] on span "SIGN IN" at bounding box center [719, 24] width 36 height 14
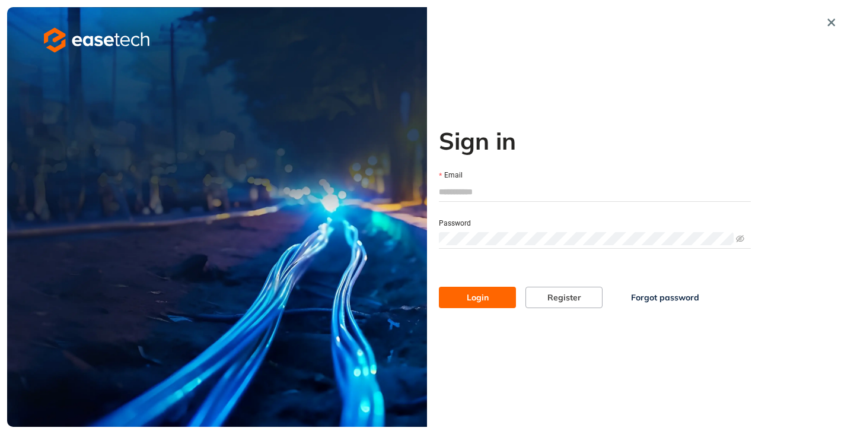
click at [463, 190] on input "Email" at bounding box center [595, 192] width 312 height 18
type input "**********"
click at [470, 300] on span "Login" at bounding box center [478, 297] width 22 height 13
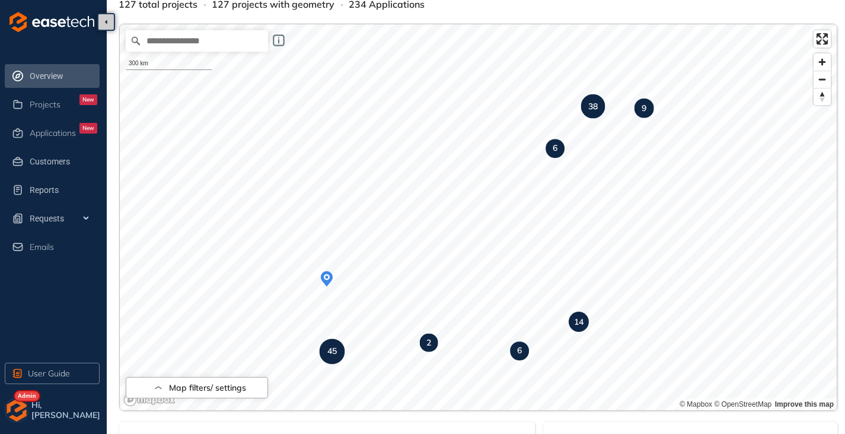
scroll to position [59, 0]
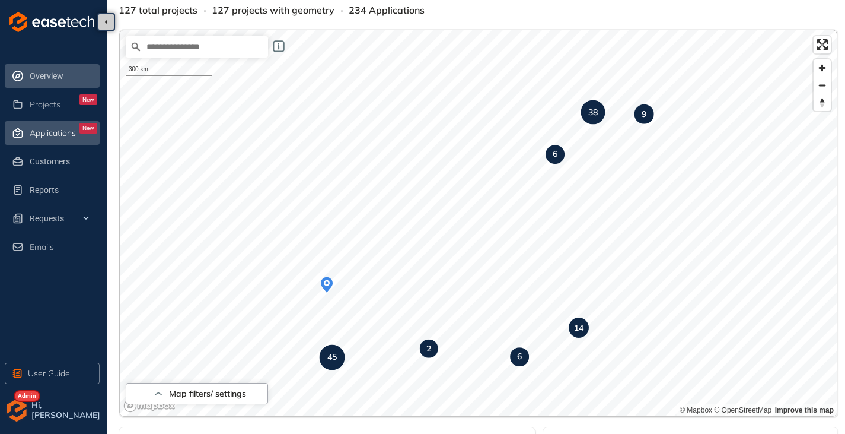
click at [53, 133] on span "Applications" at bounding box center [53, 133] width 46 height 10
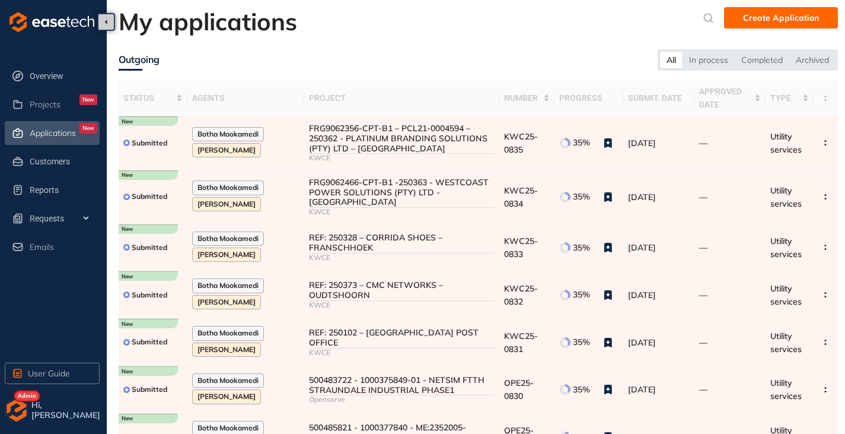
click at [17, 410] on img "button" at bounding box center [17, 410] width 24 height 24
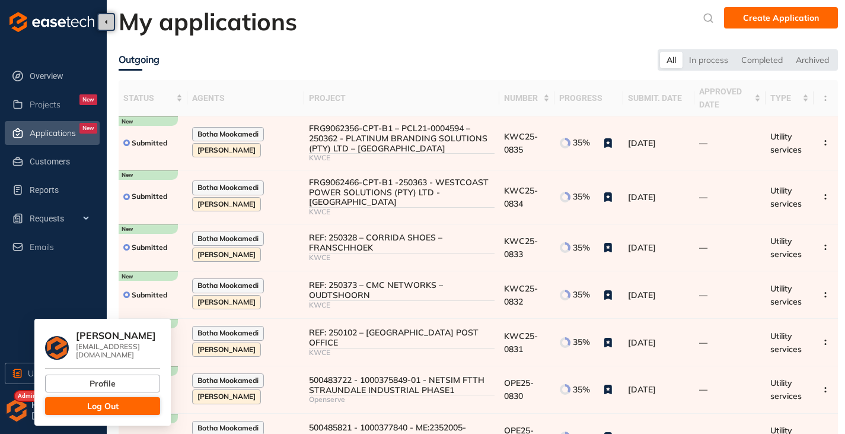
click at [56, 399] on button "Log Out" at bounding box center [102, 406] width 115 height 18
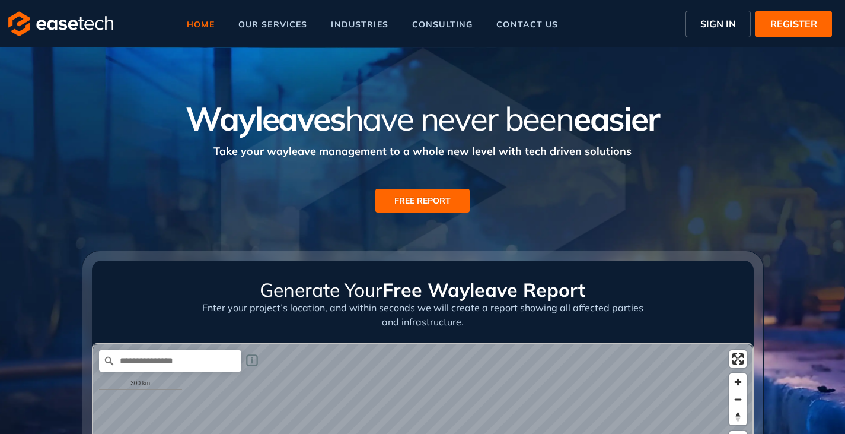
click at [721, 27] on span "SIGN IN" at bounding box center [719, 24] width 36 height 14
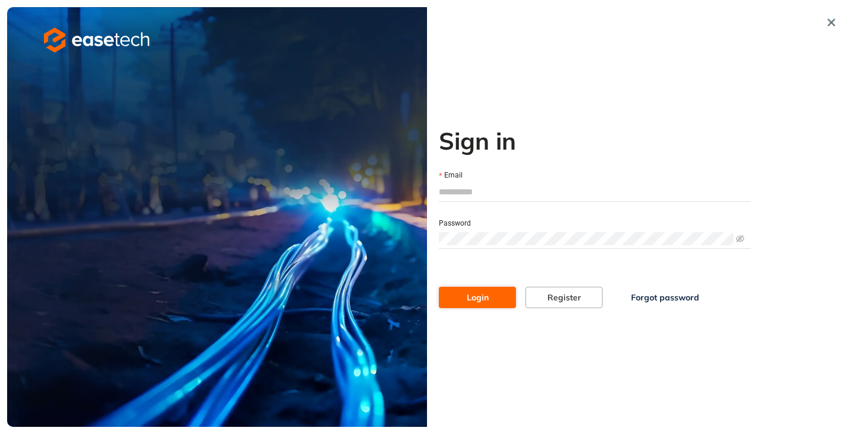
click at [479, 300] on span "Login" at bounding box center [478, 297] width 22 height 13
click at [830, 15] on button "button" at bounding box center [831, 22] width 21 height 21
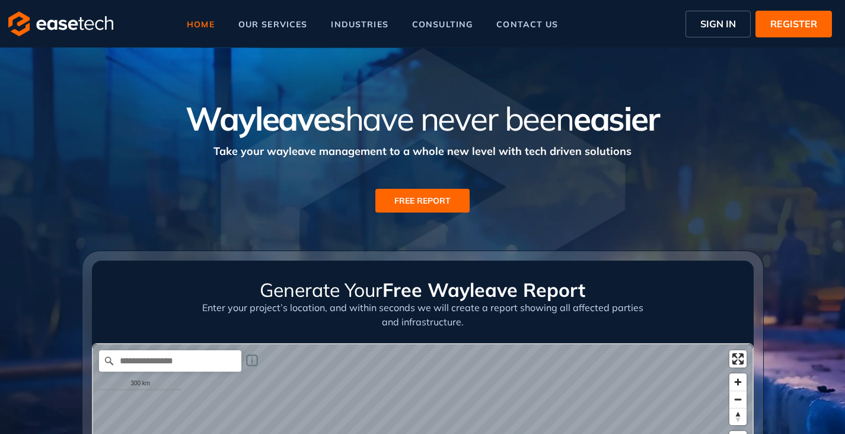
click at [786, 27] on span "REGISTER" at bounding box center [794, 24] width 47 height 14
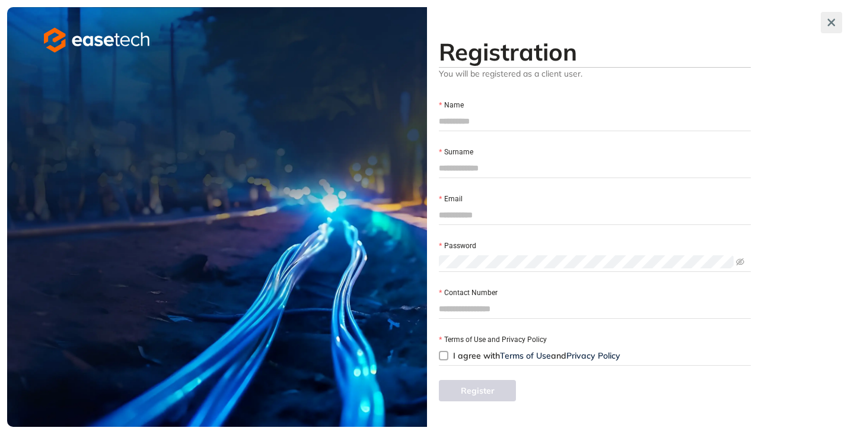
click at [836, 25] on icon "button" at bounding box center [832, 22] width 12 height 8
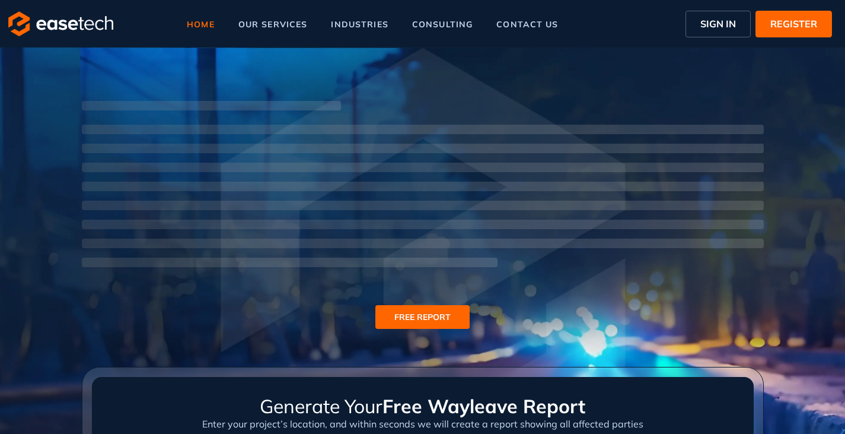
click at [708, 26] on span "SIGN IN" at bounding box center [719, 24] width 36 height 14
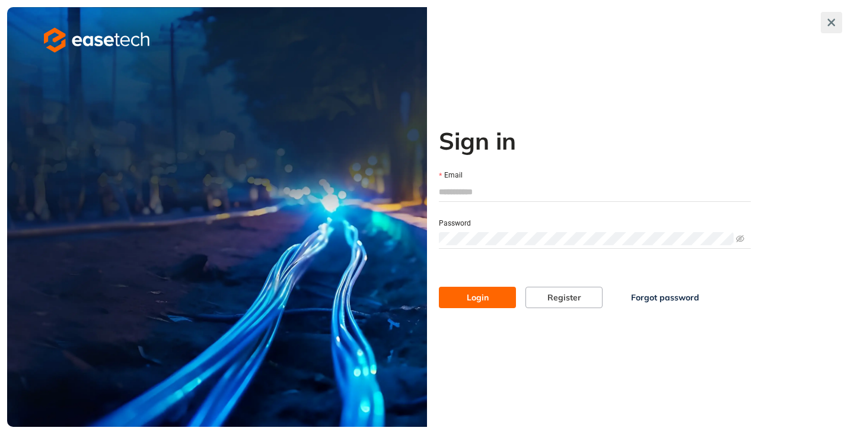
click at [826, 24] on icon "button" at bounding box center [832, 22] width 12 height 8
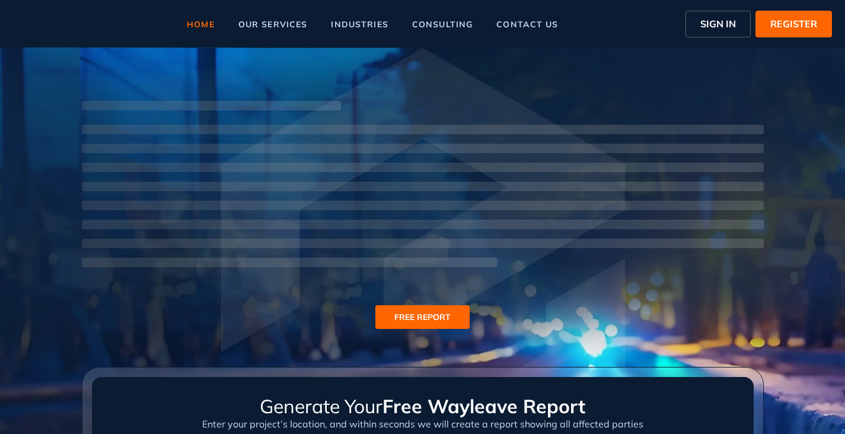
click at [795, 26] on span "REGISTER" at bounding box center [794, 24] width 47 height 14
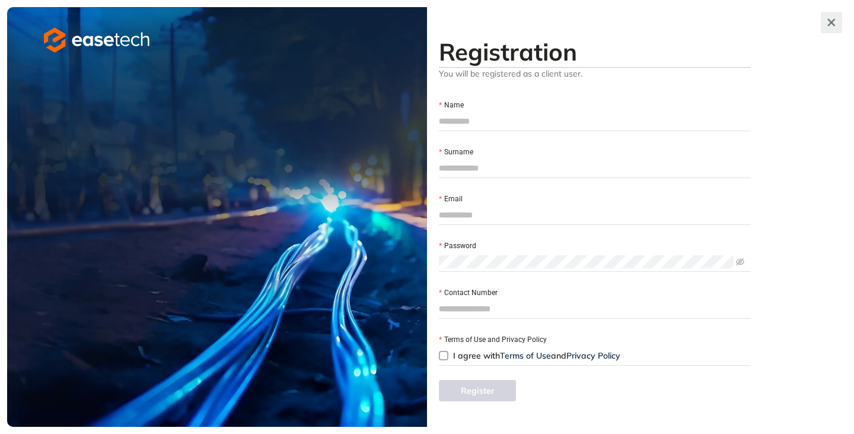
click at [834, 26] on icon "button" at bounding box center [831, 22] width 7 height 7
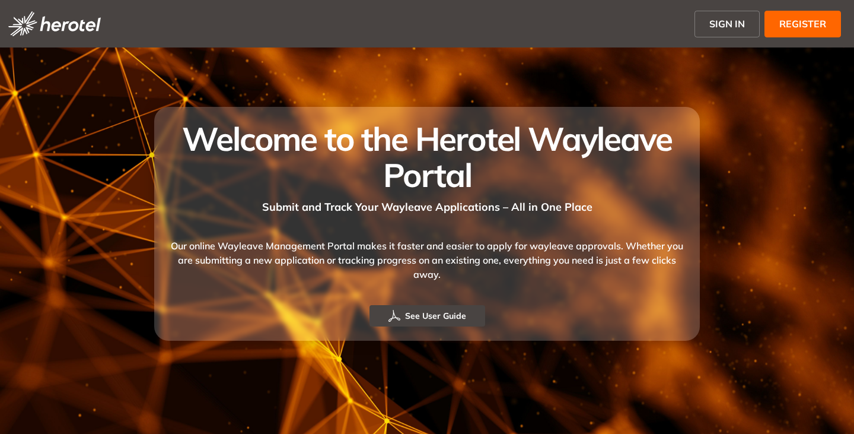
click at [728, 26] on span "SIGN IN" at bounding box center [727, 24] width 36 height 14
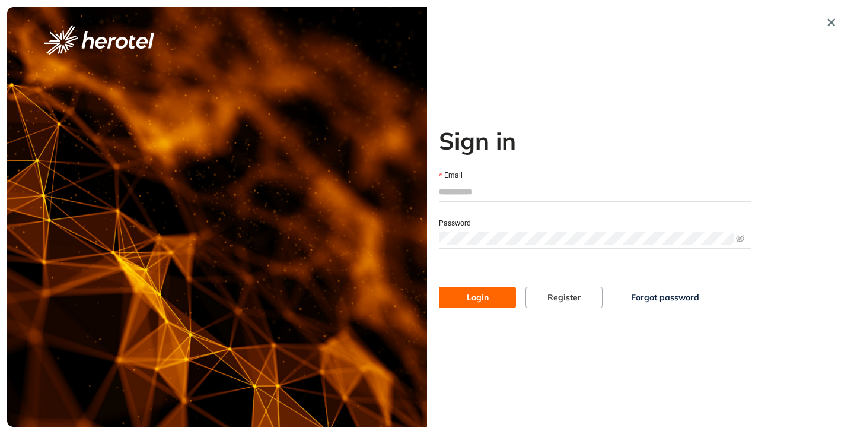
click at [496, 196] on input "Email" at bounding box center [595, 192] width 312 height 18
type input "**********"
click at [439, 286] on button "Login" at bounding box center [477, 296] width 77 height 21
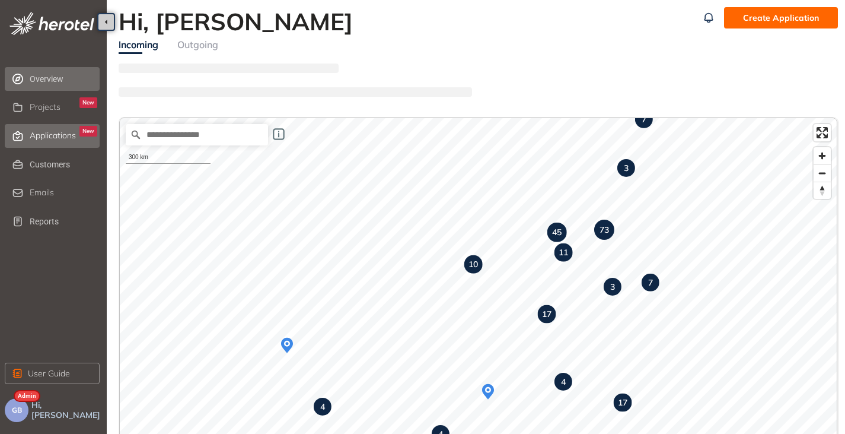
click at [50, 139] on span "Applications" at bounding box center [53, 135] width 46 height 10
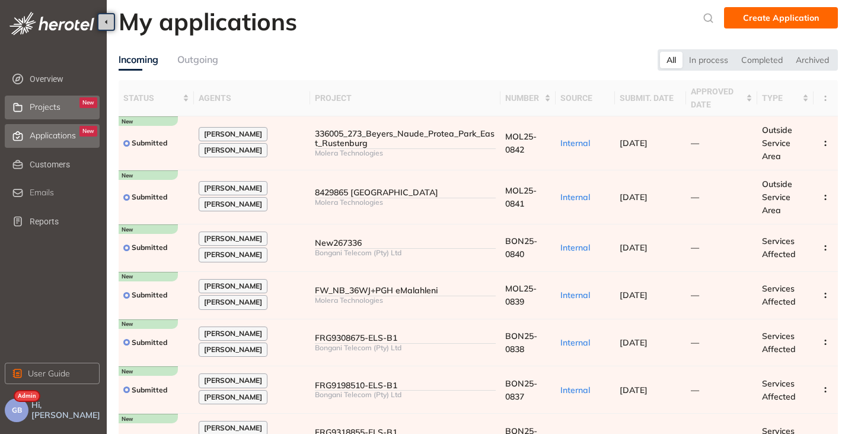
click at [50, 107] on span "Projects" at bounding box center [45, 107] width 31 height 10
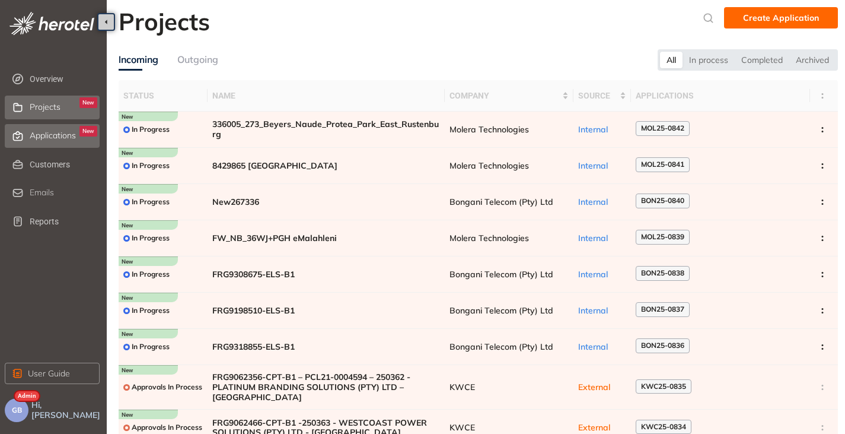
click at [49, 134] on span "Applications" at bounding box center [53, 135] width 46 height 10
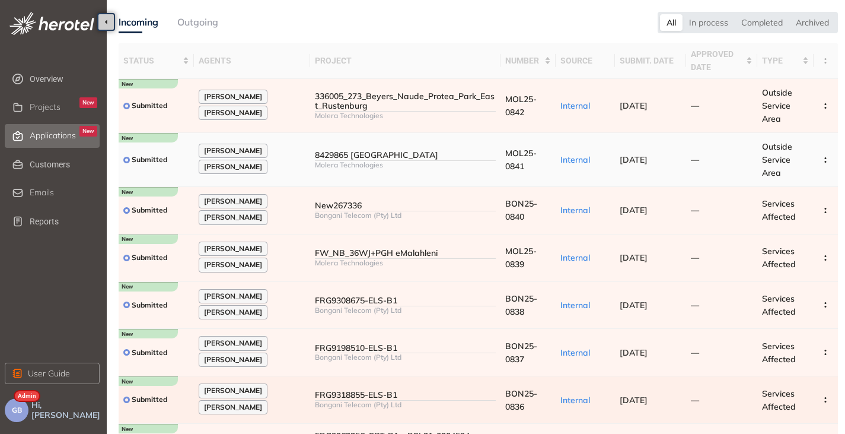
scroll to position [215, 0]
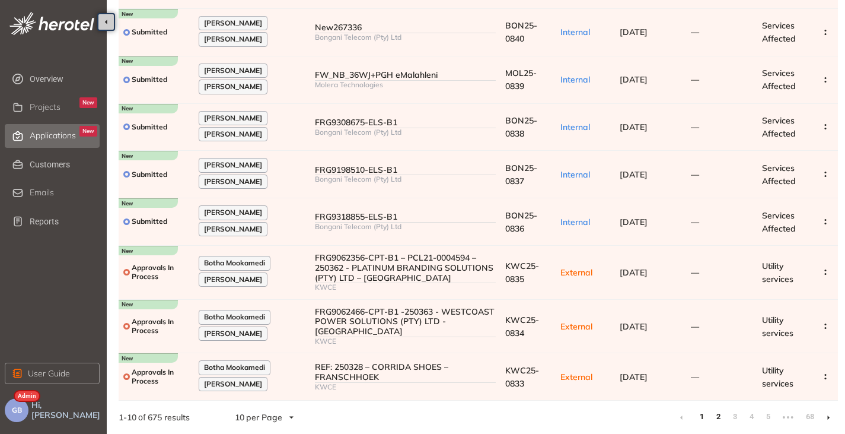
click at [716, 417] on link "2" at bounding box center [718, 416] width 12 height 18
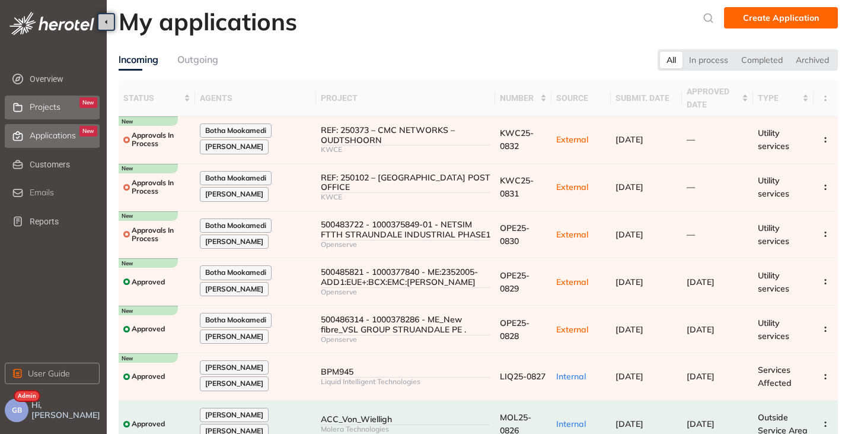
click at [43, 112] on span "Projects" at bounding box center [45, 107] width 31 height 10
